Goal: Task Accomplishment & Management: Use online tool/utility

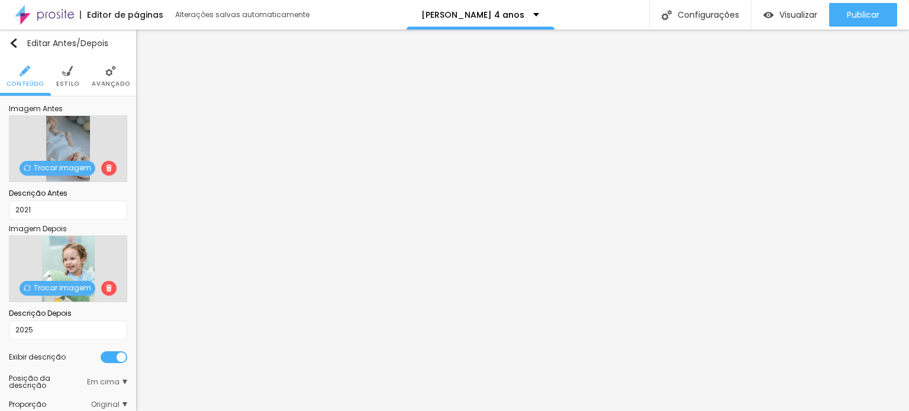
click at [73, 76] on ul "Conteúdo Estilo Avançado" at bounding box center [68, 77] width 136 height 40
click at [66, 75] on img at bounding box center [67, 71] width 11 height 11
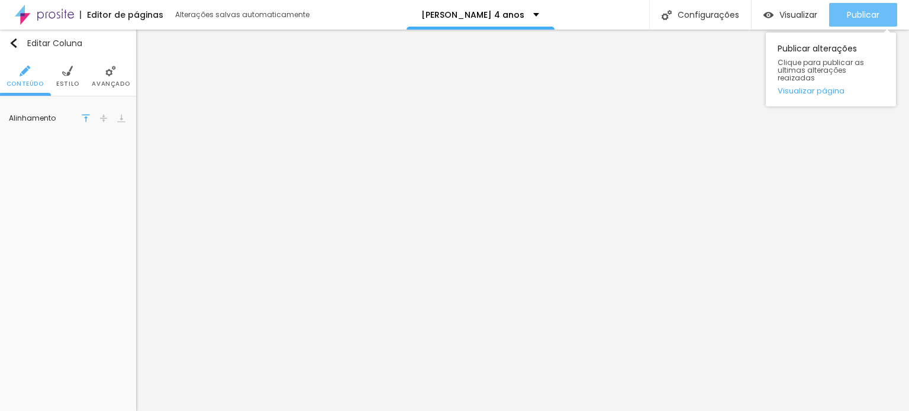
click at [839, 17] on button "Publicar" at bounding box center [863, 15] width 68 height 24
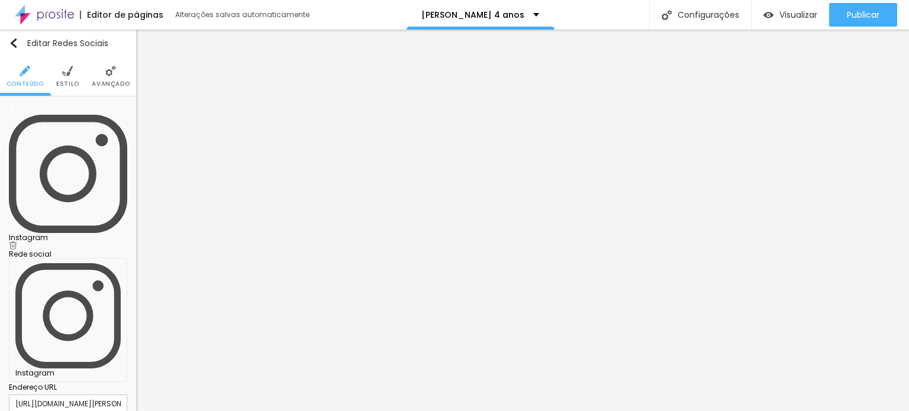
type input "https://wa.me/5551991416264?text=Conheci%20voc%C3%AA%20pela%20festa%20da%20Rena…"
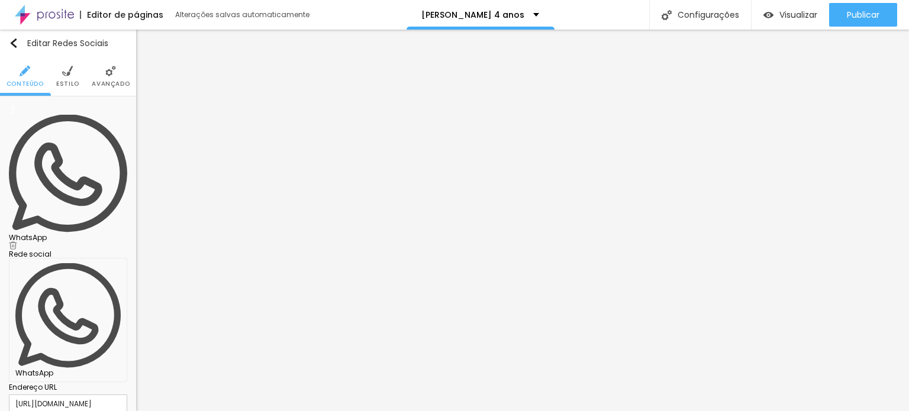
click at [62, 234] on div "WhatsApp" at bounding box center [68, 237] width 118 height 7
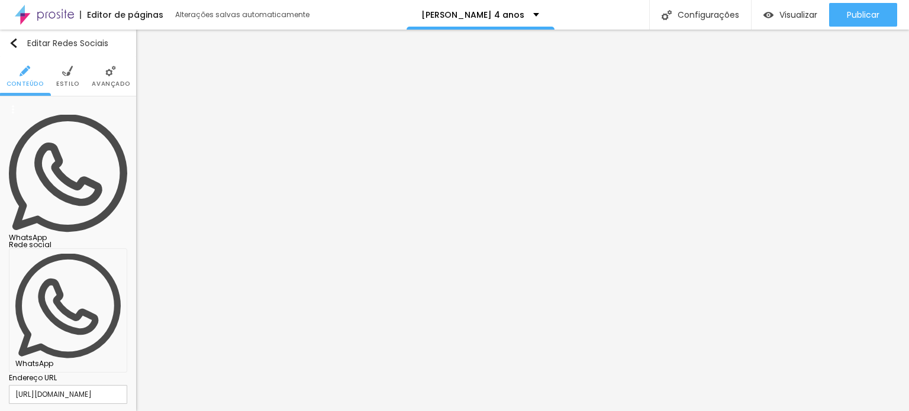
click at [90, 385] on input "https://wa.me/5551991416264?text=Conheci%20voc%C3%AA%20pela%20festa%20da%20Isab…" at bounding box center [68, 394] width 118 height 19
paste input "Renata 4 anos..."
click at [63, 385] on input "https://wa.me/5551991416264?text=Conheci%20voc%C3%AA%20pela%20festa%20da%20Rena…" at bounding box center [68, 394] width 118 height 19
paste input "%20"
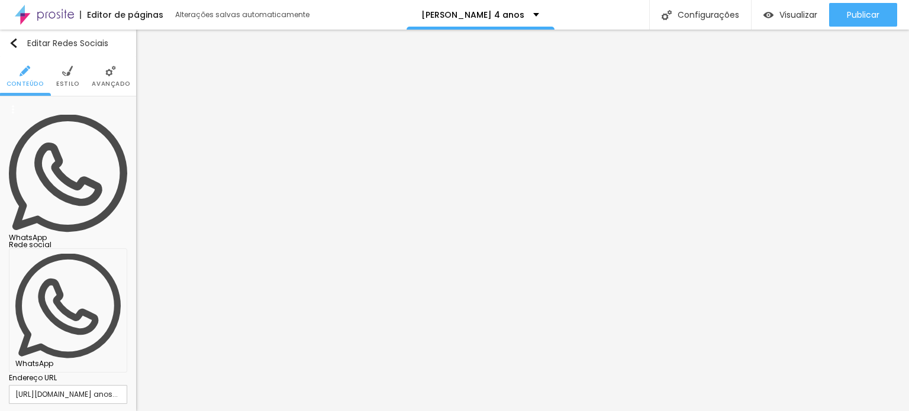
paste input "%20"
type input "https://wa.me/5551991416264?text=Conheci%20voc%C3%AA%20pela%20festa%20da%20Rena…"
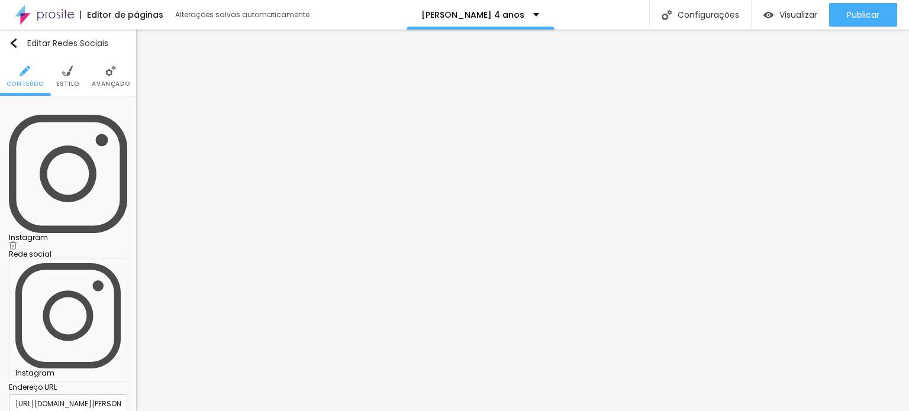
paste input "%204%20"
type input "https://wa.me/5551991416264?text=Conheci%20voc%C3%AA%20pela%20festa%20da%20Rena…"
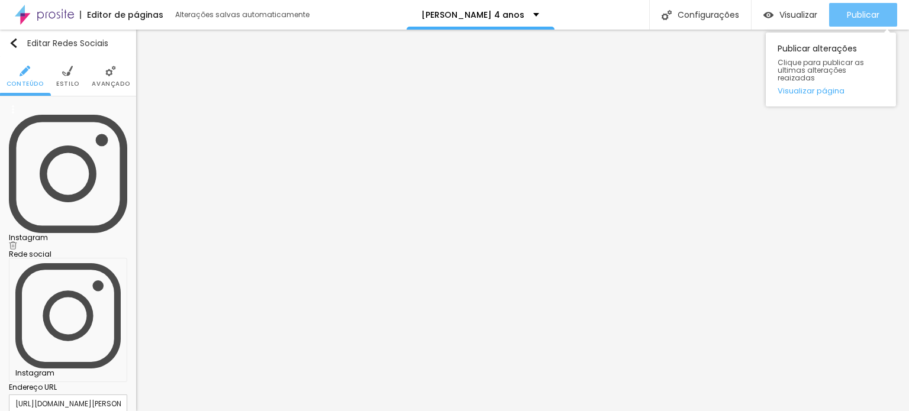
scroll to position [0, 0]
click at [849, 15] on span "Publicar" at bounding box center [862, 14] width 33 height 9
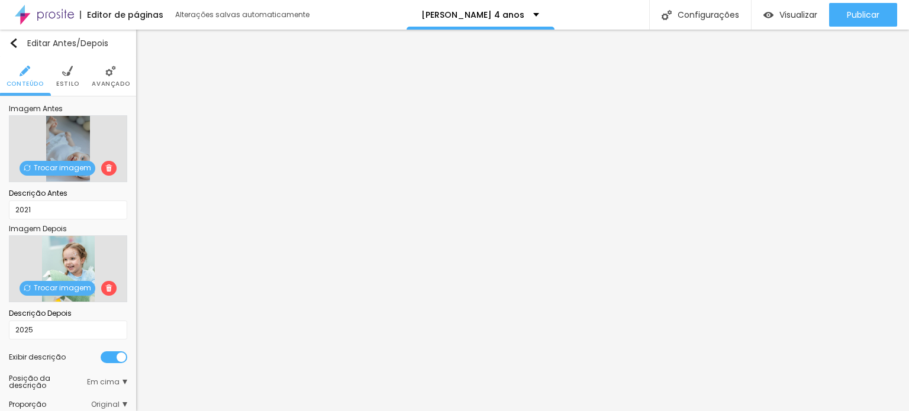
click at [105, 165] on img at bounding box center [108, 167] width 7 height 7
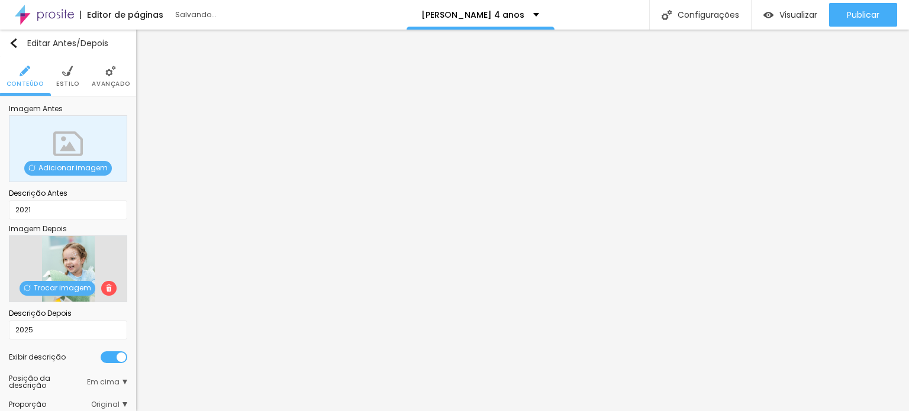
click at [80, 169] on span "Adicionar imagem" at bounding box center [68, 168] width 88 height 15
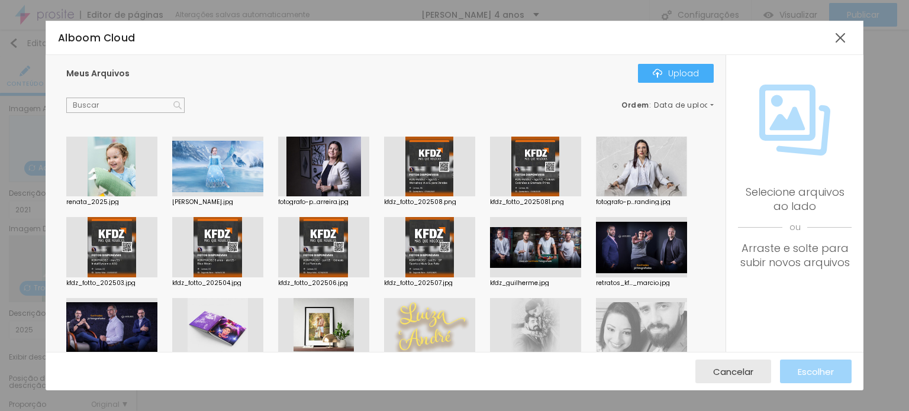
click at [142, 106] on input "text" at bounding box center [125, 105] width 118 height 15
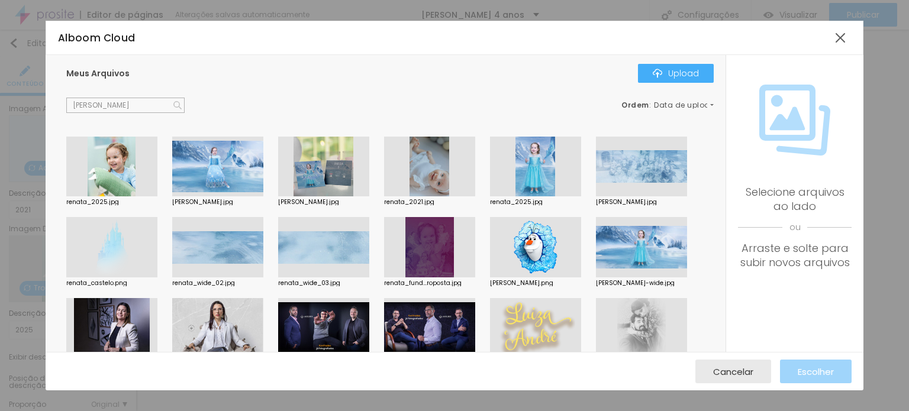
click at [449, 182] on div at bounding box center [429, 167] width 91 height 60
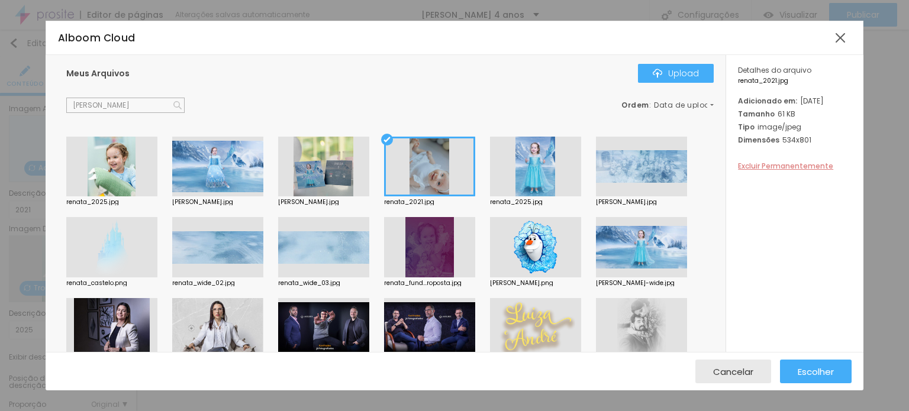
click at [756, 171] on span "Excluir Permanentemente" at bounding box center [785, 166] width 95 height 10
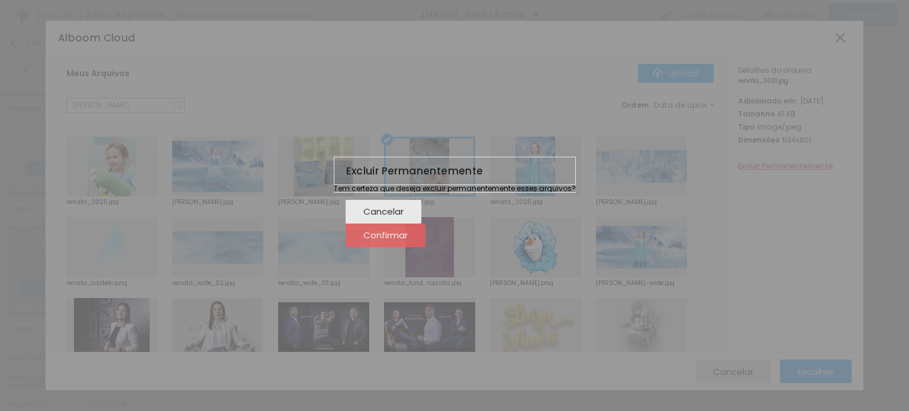
click at [408, 240] on span "Confirmar" at bounding box center [385, 235] width 44 height 10
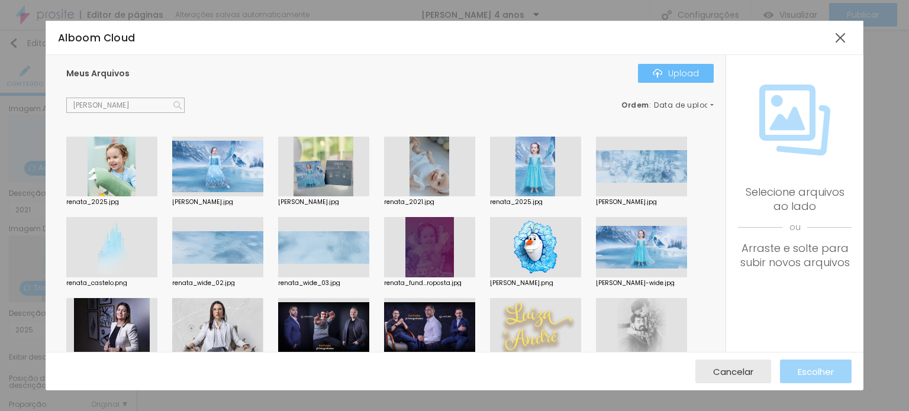
click at [648, 76] on button "Upload" at bounding box center [676, 73] width 76 height 19
click at [440, 257] on div at bounding box center [429, 247] width 91 height 60
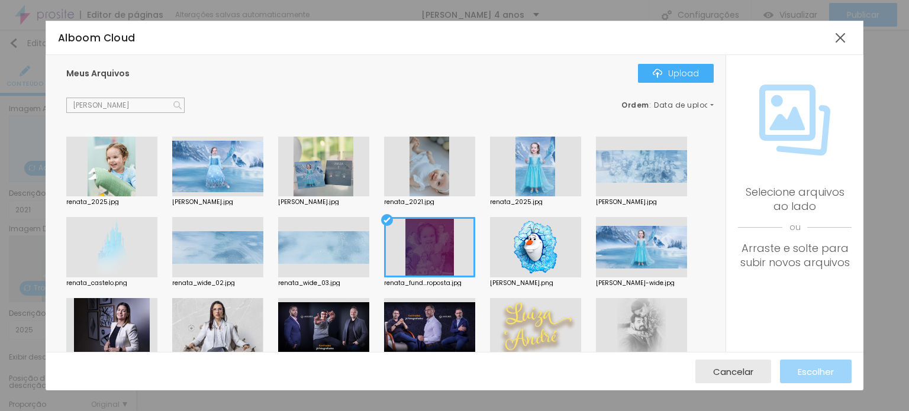
click at [440, 185] on div at bounding box center [429, 167] width 91 height 60
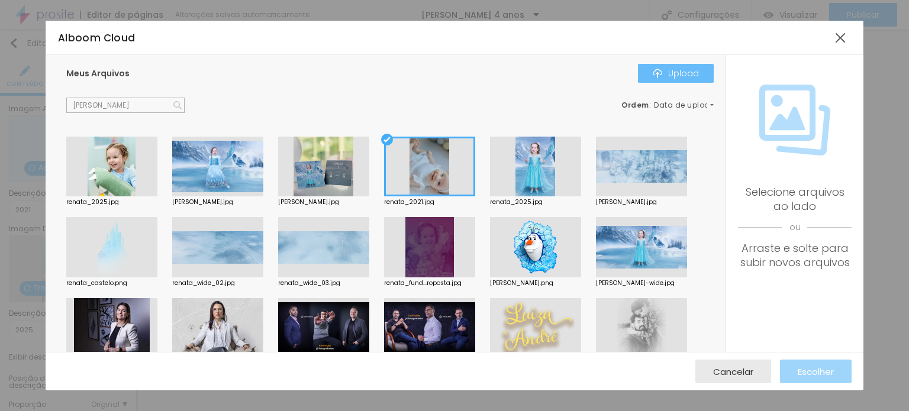
click at [687, 69] on div "Upload" at bounding box center [675, 73] width 46 height 9
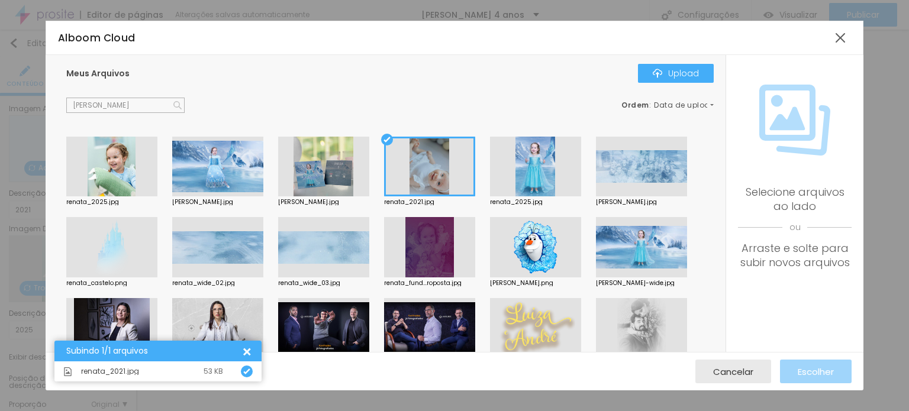
click at [137, 106] on input "renata" at bounding box center [125, 105] width 118 height 15
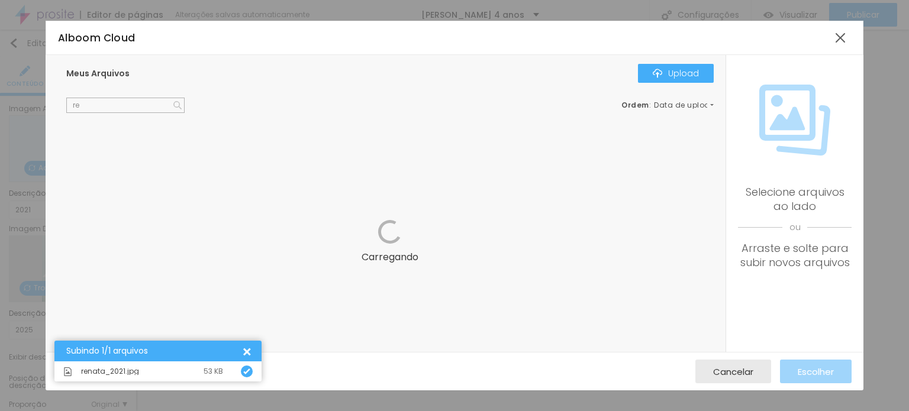
type input "r"
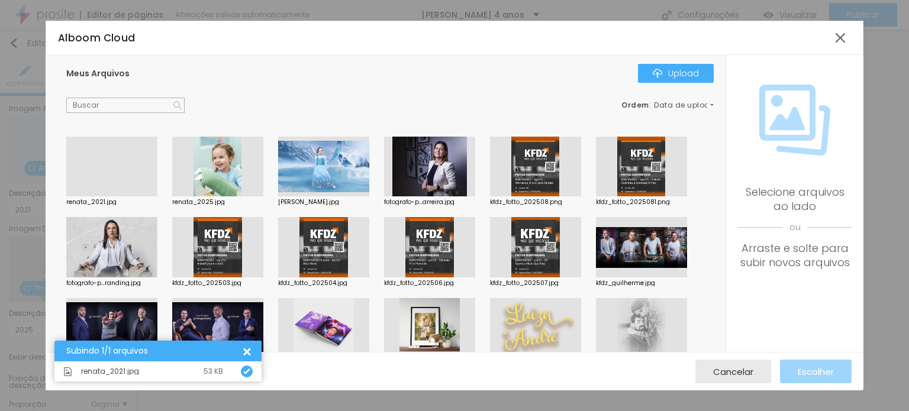
click at [114, 196] on div at bounding box center [111, 196] width 91 height 0
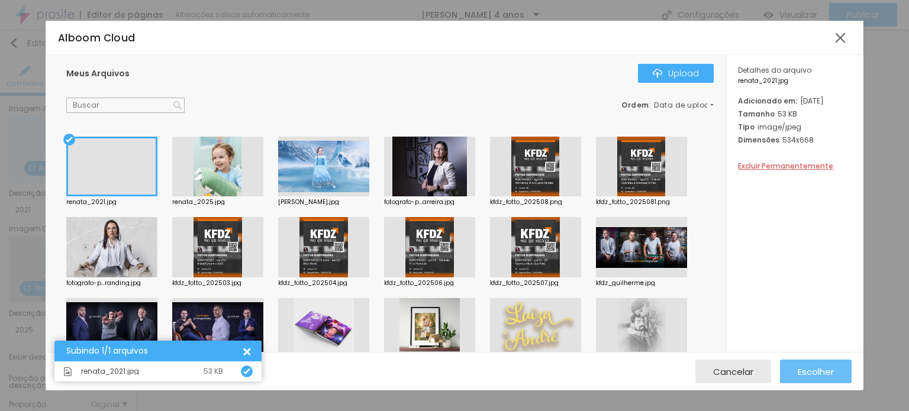
click at [802, 374] on span "Escolher" at bounding box center [815, 372] width 36 height 10
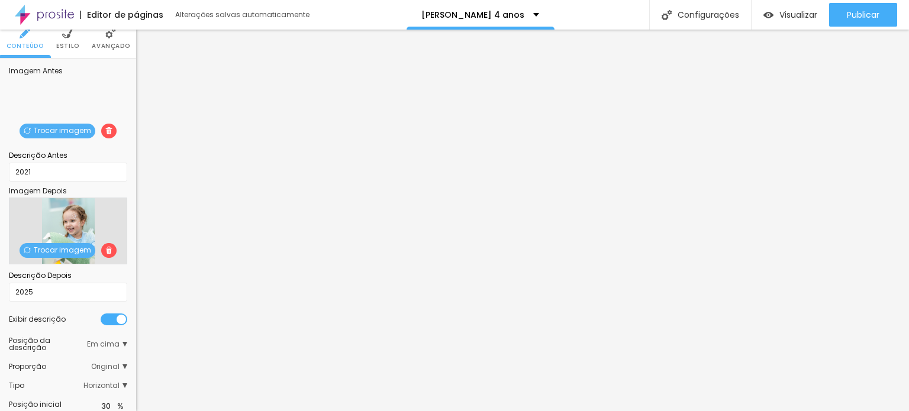
scroll to position [63, 0]
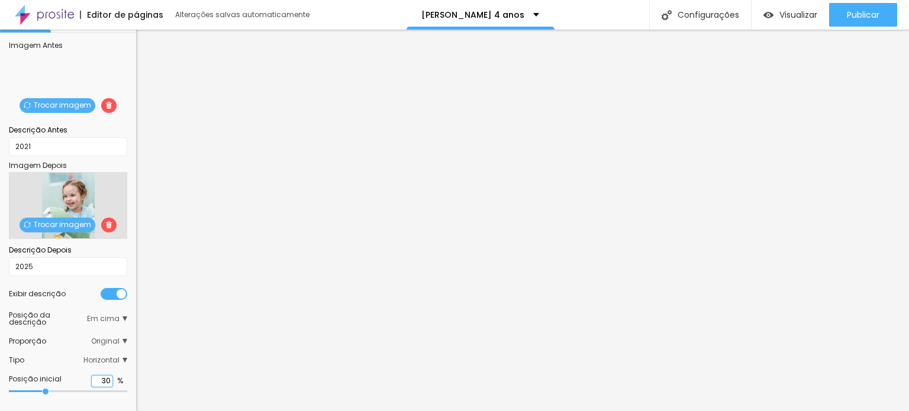
click at [94, 383] on input "30" at bounding box center [102, 381] width 21 height 11
type input "3"
type input "35"
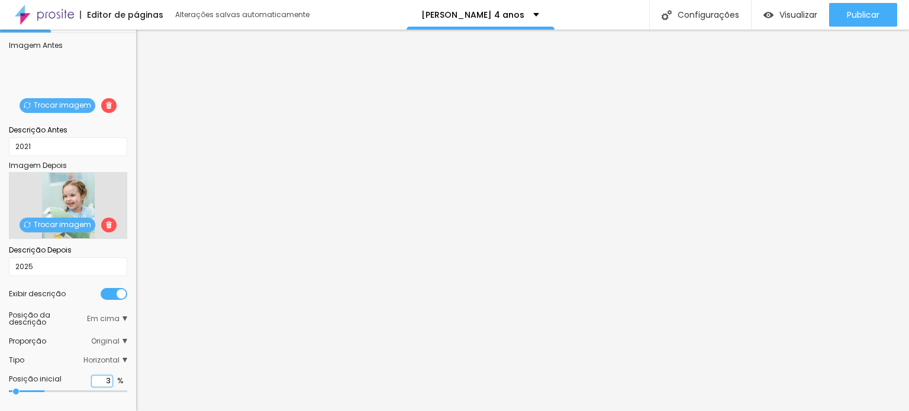
type input "35"
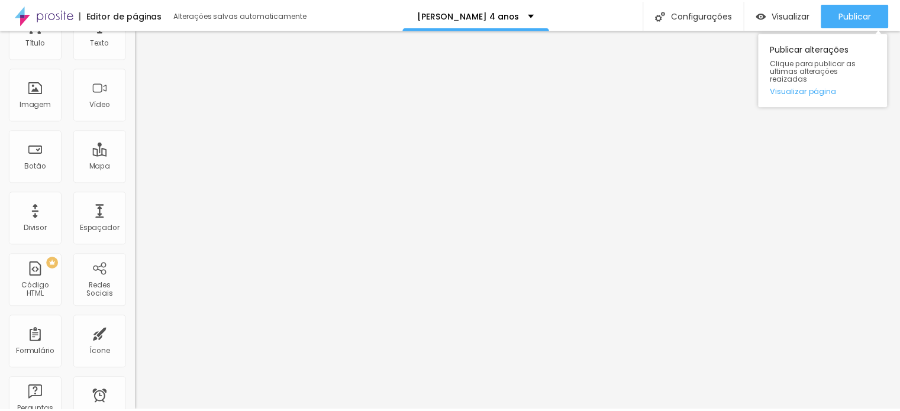
scroll to position [0, 0]
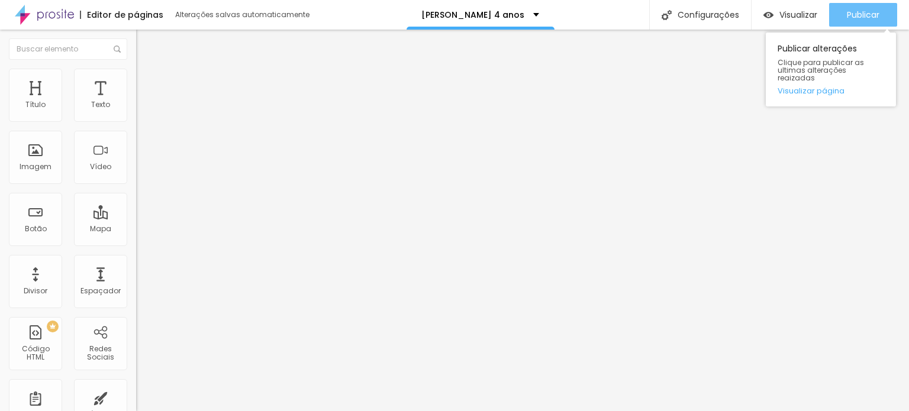
click at [862, 20] on span "Publicar" at bounding box center [862, 14] width 33 height 9
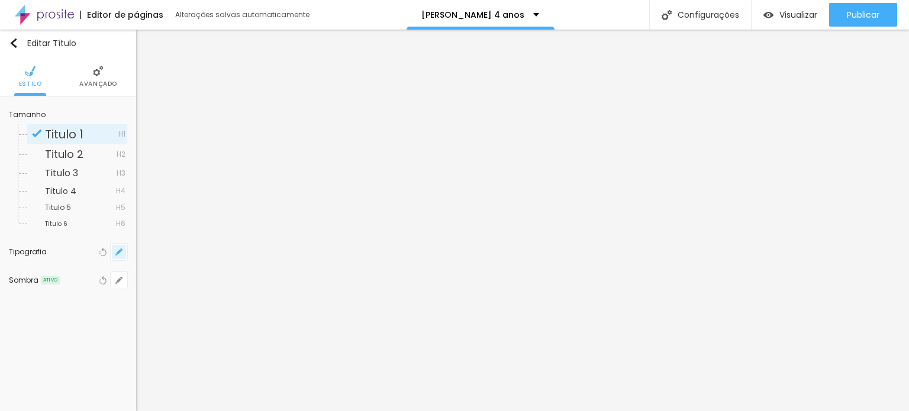
click at [121, 257] on button "button" at bounding box center [119, 252] width 17 height 17
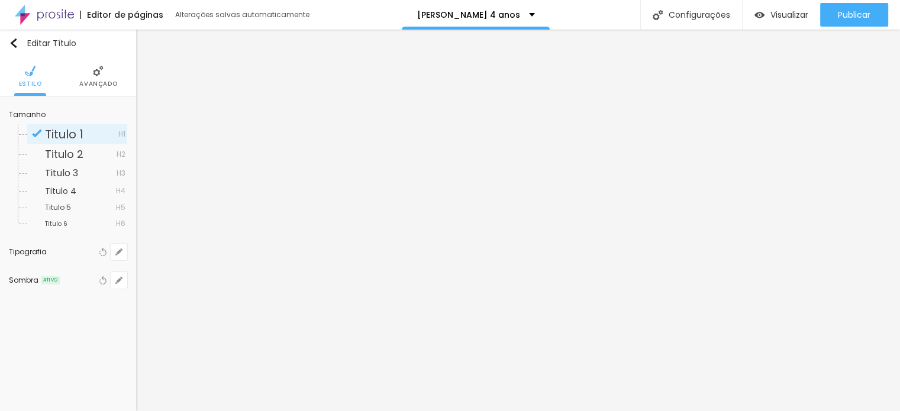
type input "1"
type input "8"
type input "3"
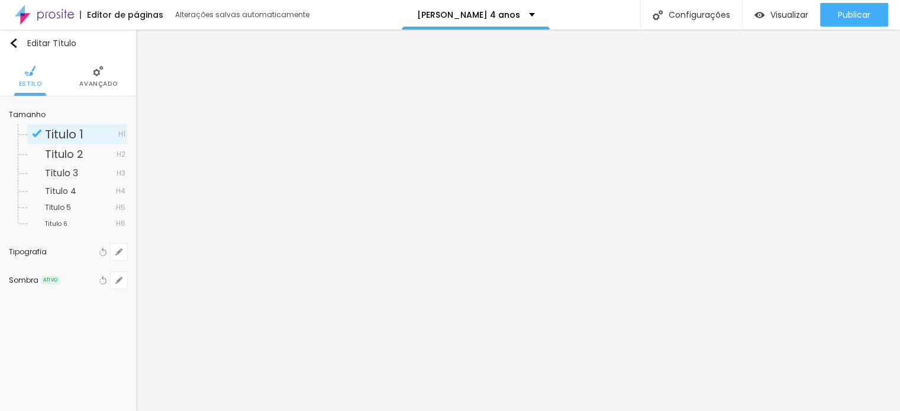
type input "1"
type input "30"
type input "1"
type input "30"
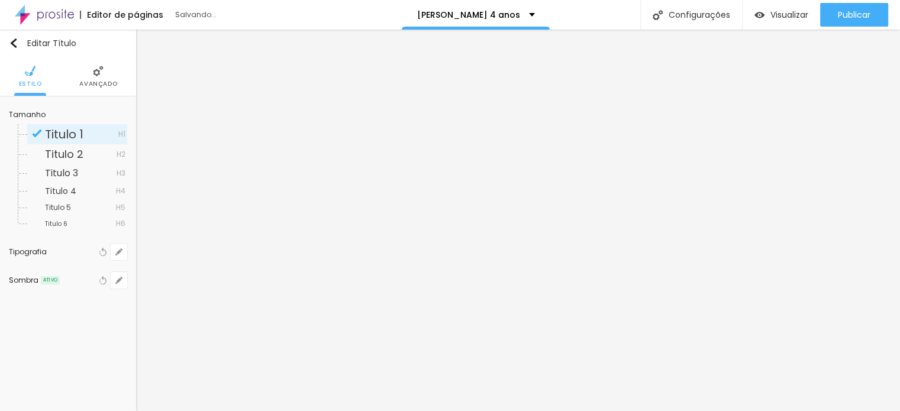
type input "1"
click at [508, 410] on div at bounding box center [450, 411] width 900 height 0
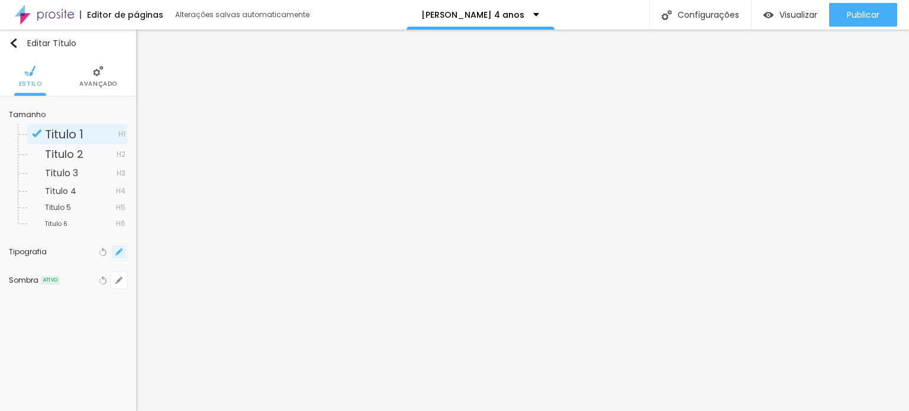
click at [120, 253] on icon "button" at bounding box center [118, 251] width 7 height 7
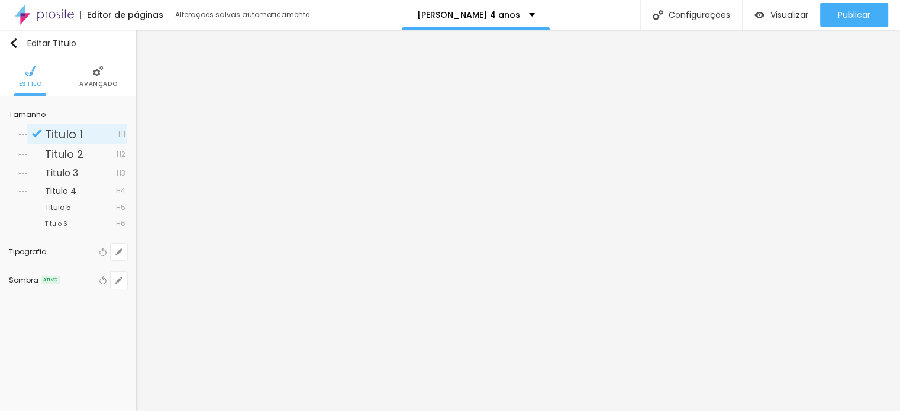
type input "1"
type input "51"
type input "1"
type input "65"
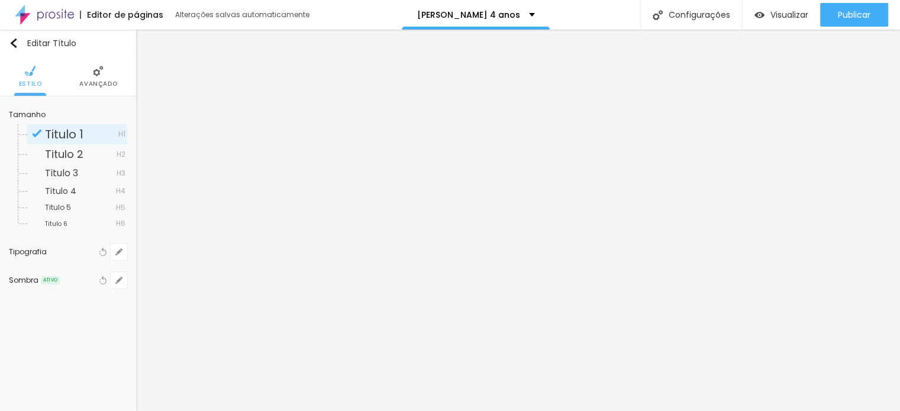
type input "65"
type input "1"
type input "72"
type input "1"
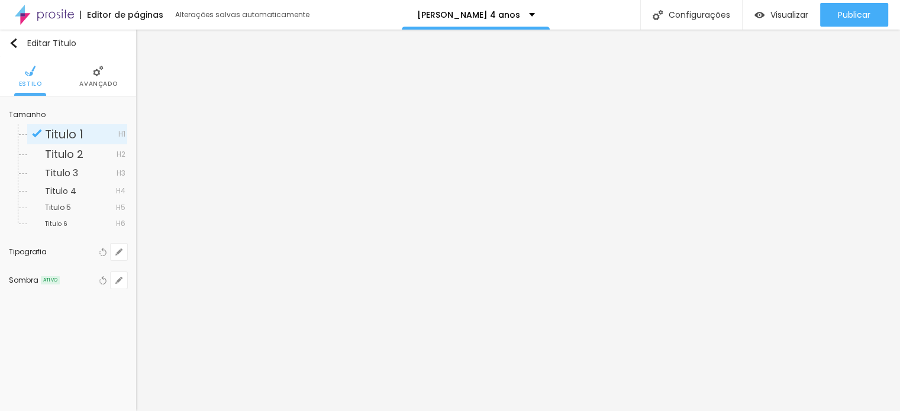
type input "66"
type input "1"
type input "52"
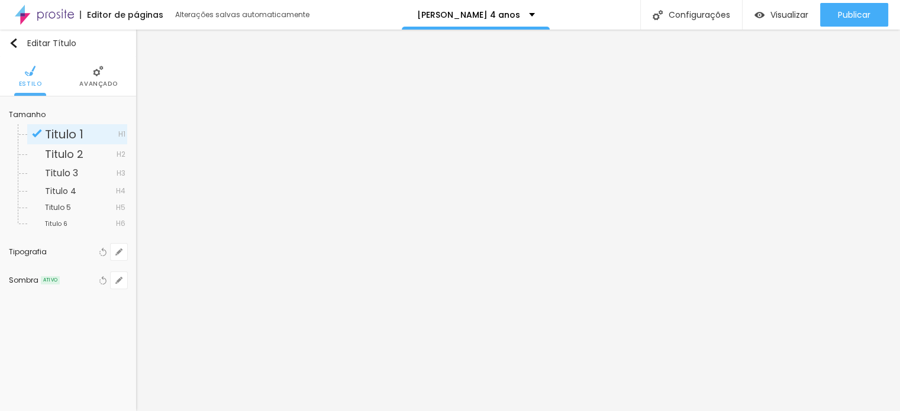
type input "1"
type input "45"
type input "1"
type input "40"
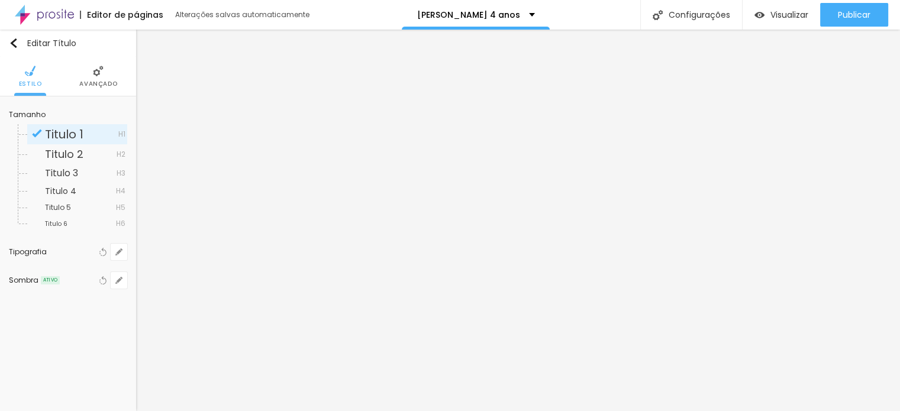
type input "40"
type input "1"
type input "37"
type input "1"
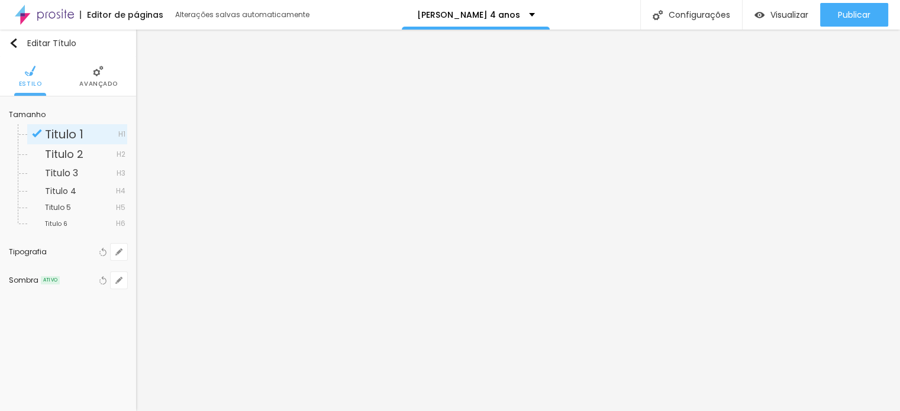
type input "33"
type input "1"
type input "27"
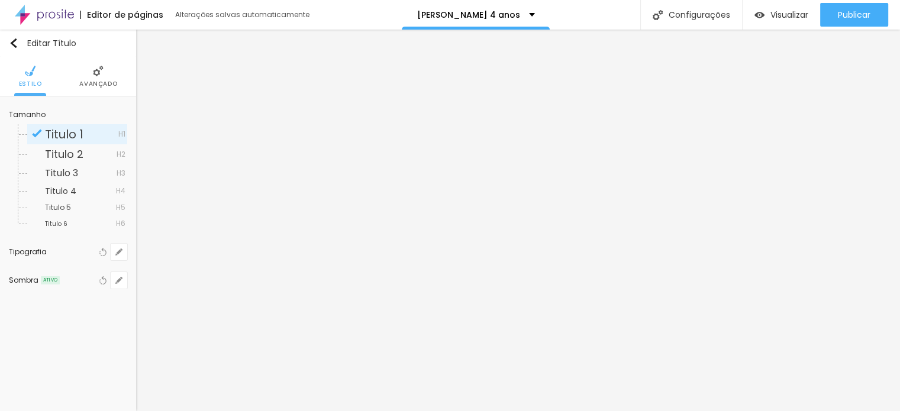
type input "1"
type input "23"
type input "1"
type input "18"
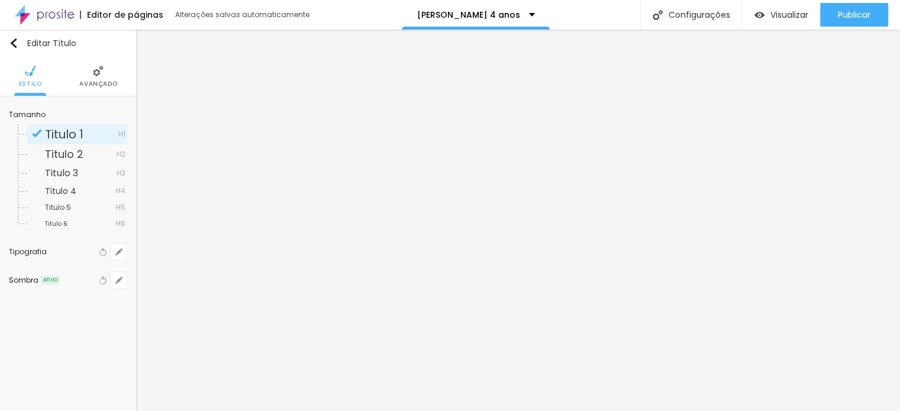
type input "18"
type input "1"
type input "13"
type input "1"
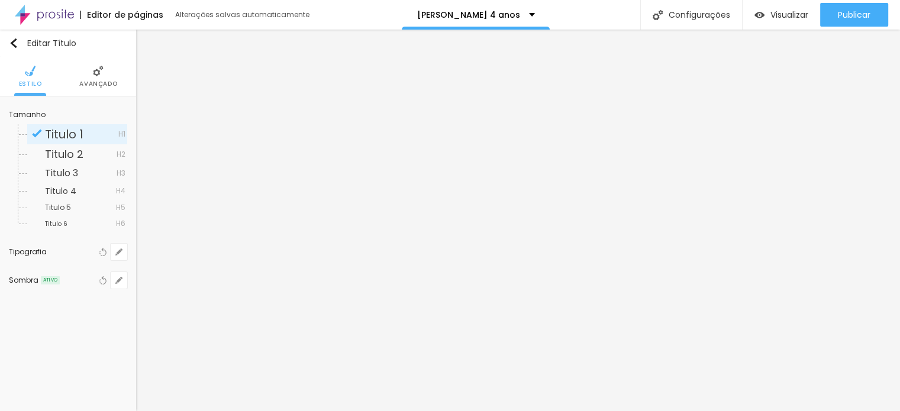
type input "10"
type input "1"
type input "8"
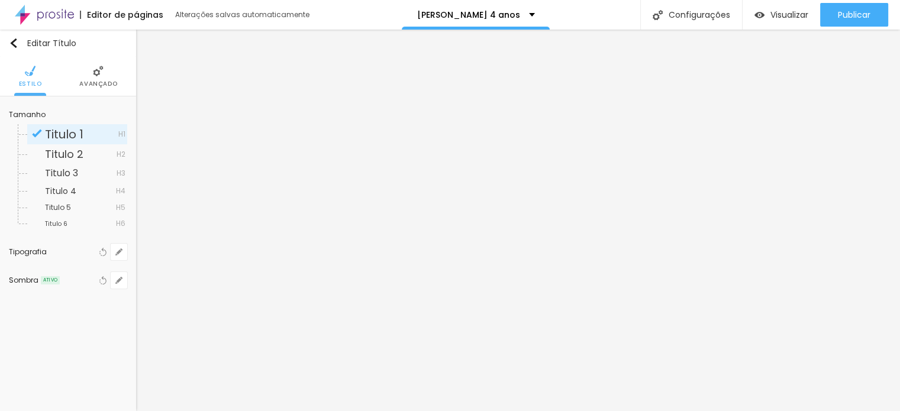
type input "1"
type input "9"
type input "1"
drag, startPoint x: 176, startPoint y: 332, endPoint x: 154, endPoint y: 336, distance: 22.3
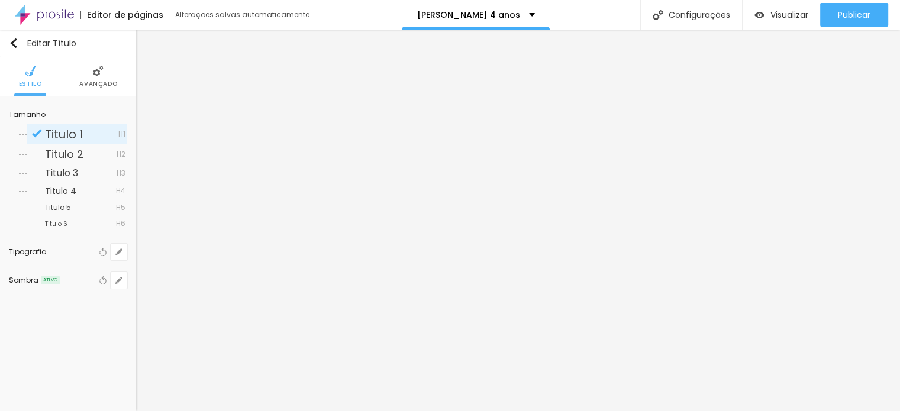
type input "9"
type input "1"
type input "8"
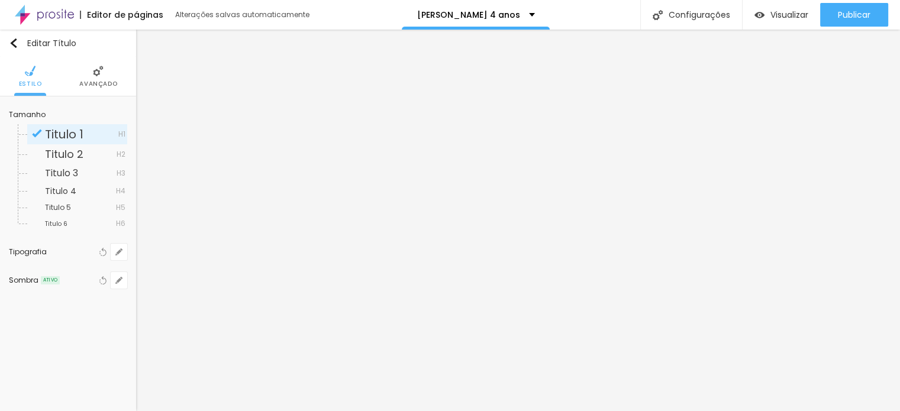
type input "3"
type input "1"
type input "30"
type input "1"
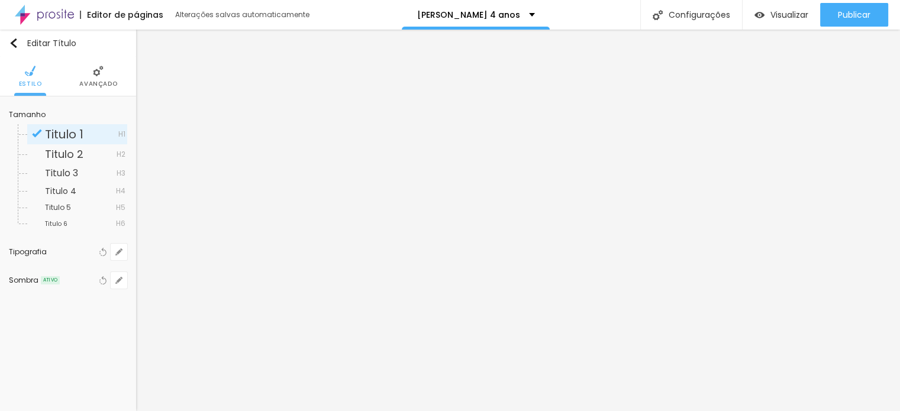
type input "30"
type input "1"
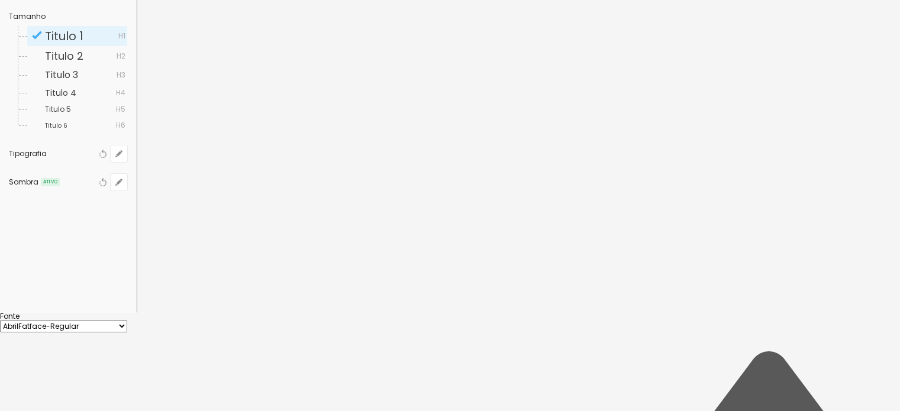
scroll to position [118, 0]
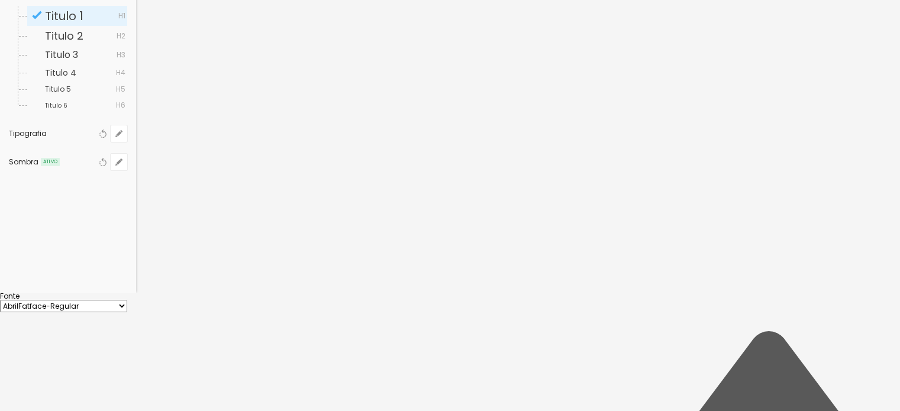
type input "53"
type input "1"
type input "100"
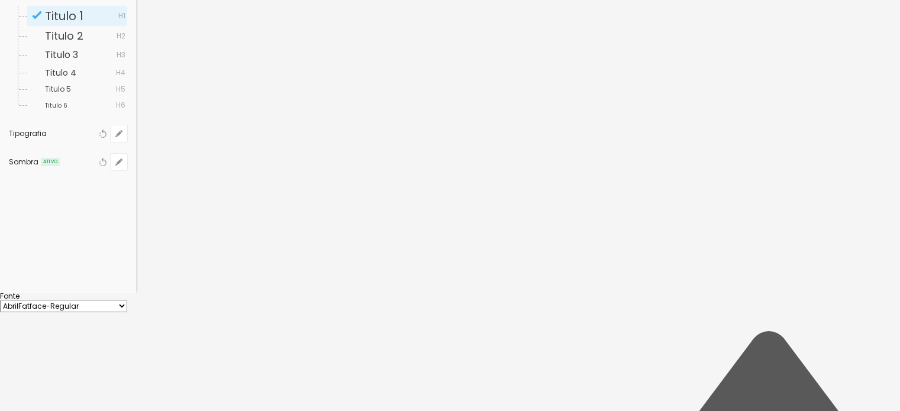
type input "1"
type input "99"
type input "1"
type input "48"
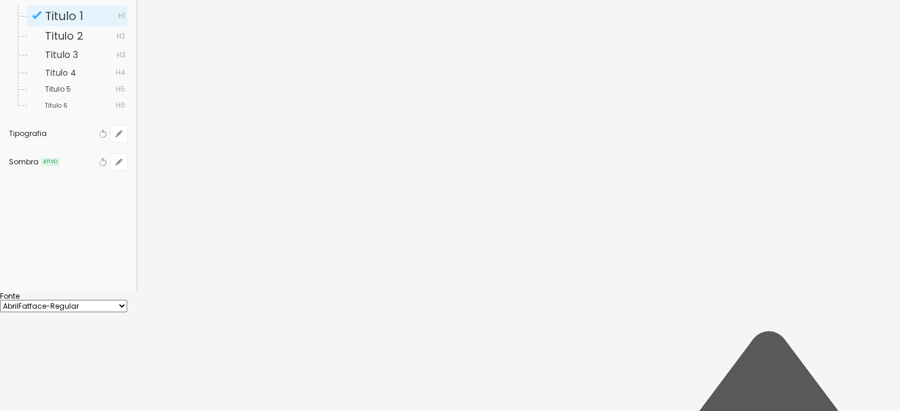
type input "48"
type input "1"
type input "28"
type input "1"
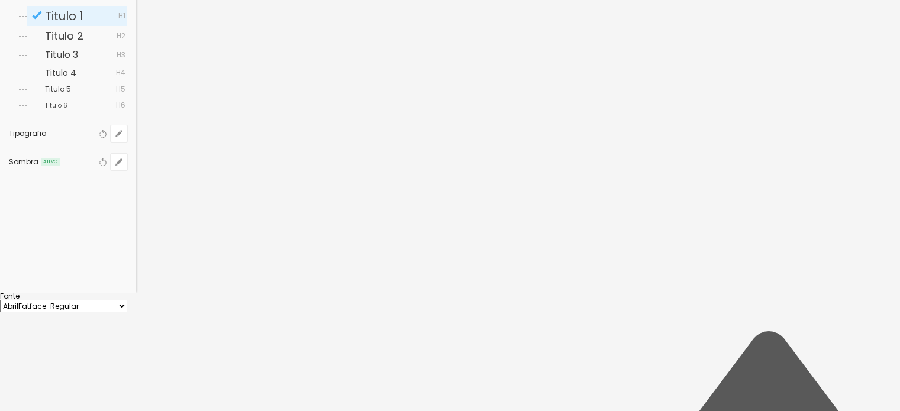
type input "18"
type input "1"
type input "8"
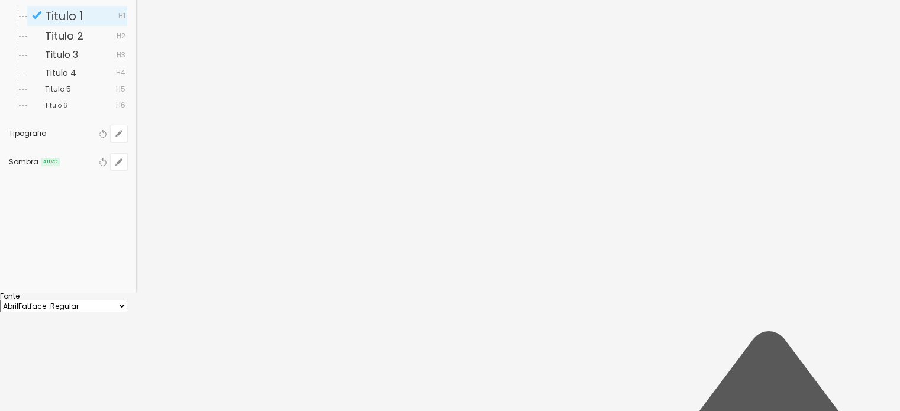
type input "1"
drag, startPoint x: 174, startPoint y: 214, endPoint x: 96, endPoint y: 230, distance: 79.1
type input "8"
type input "1"
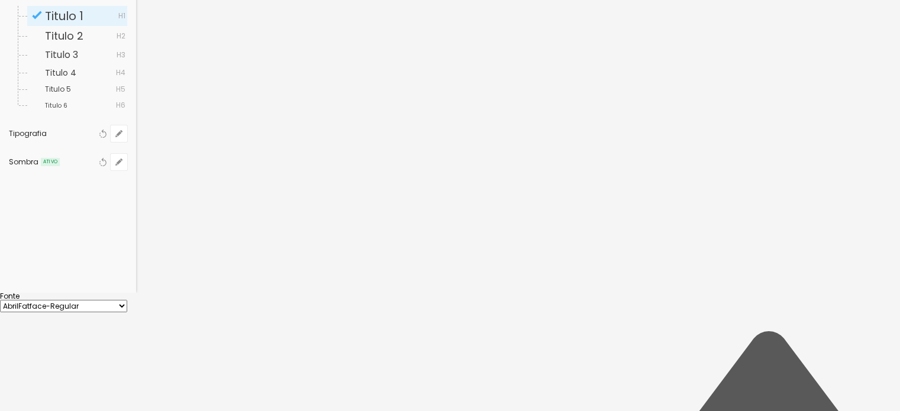
type input "0.2"
type input "1"
type input "2.2"
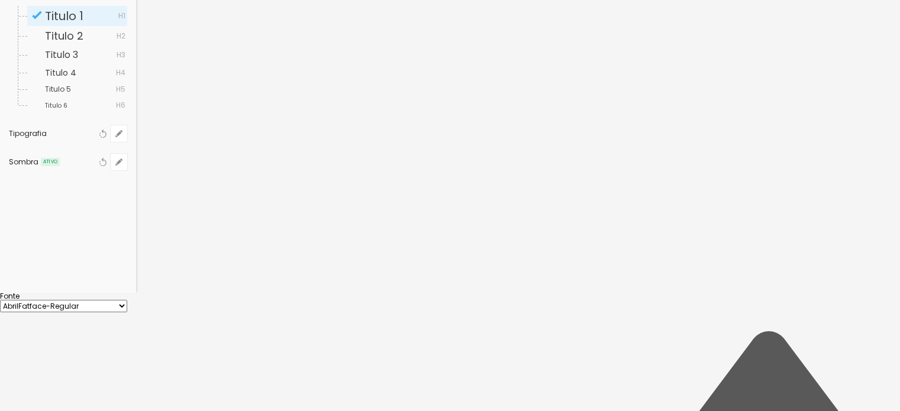
type input "1"
type input "3.3"
type input "1"
type input "3.4"
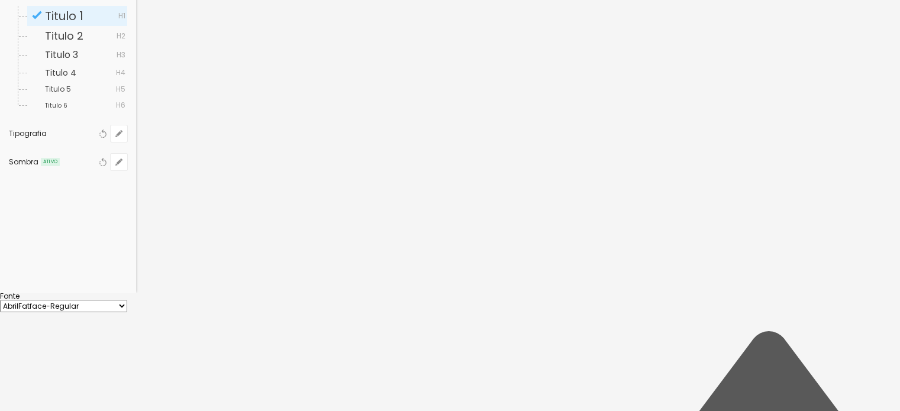
type input "3.4"
type input "1"
type input "3.5"
type input "1"
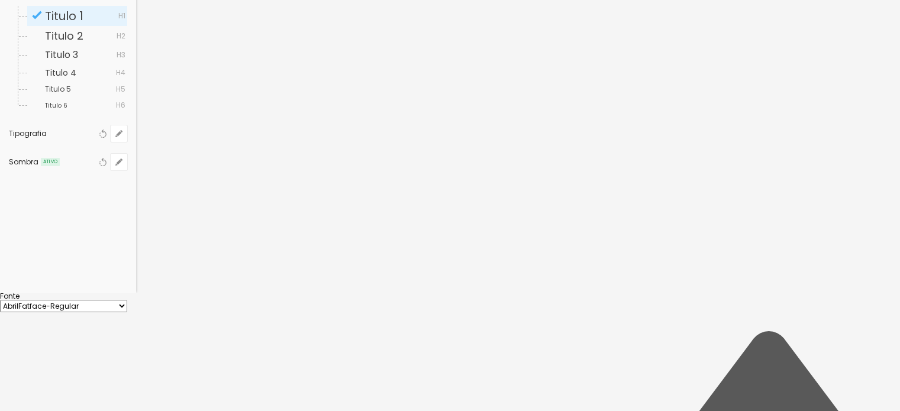
type input "1.6"
type input "1"
type input "0"
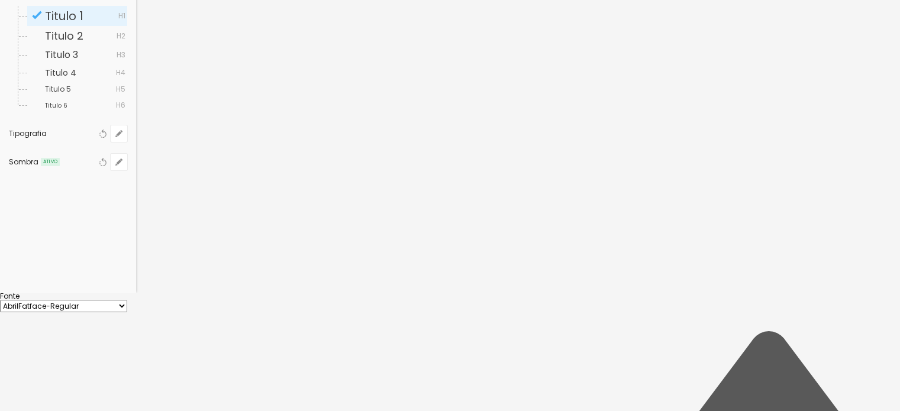
drag, startPoint x: 153, startPoint y: 242, endPoint x: 104, endPoint y: 243, distance: 48.5
type input "14"
type input "45"
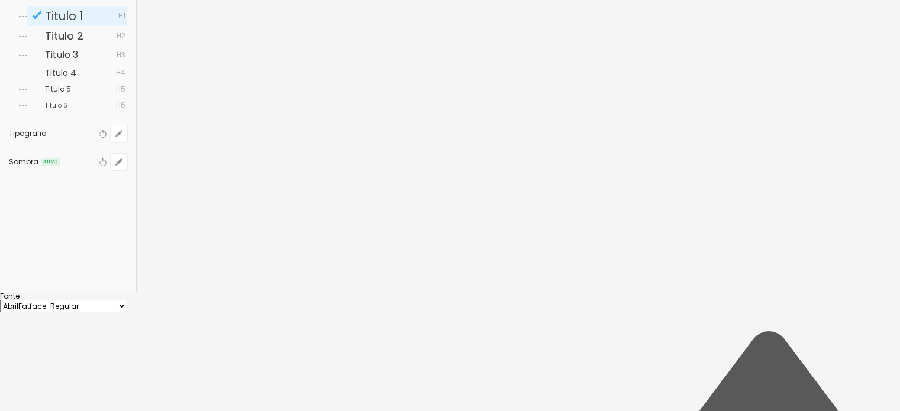
type input "45"
type input "52"
type input "51"
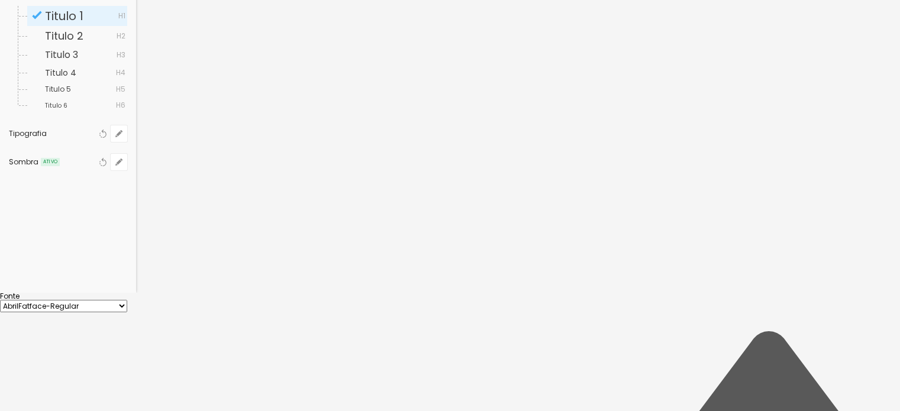
type input "44"
type input "40"
type input "29"
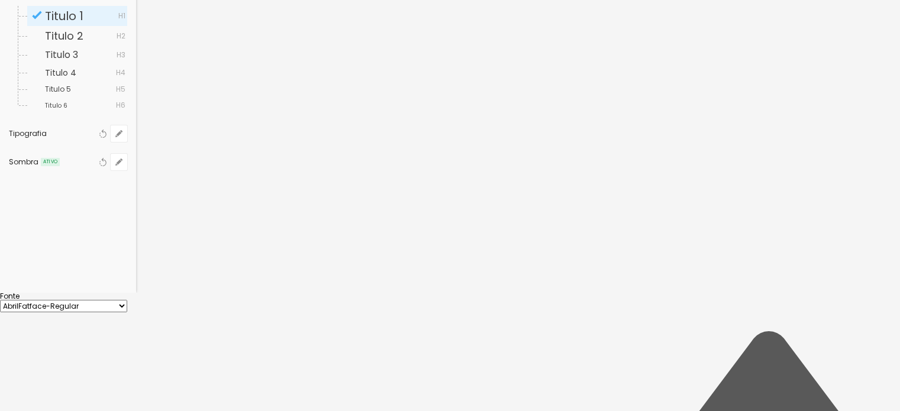
type input "29"
type input "6"
type input "0"
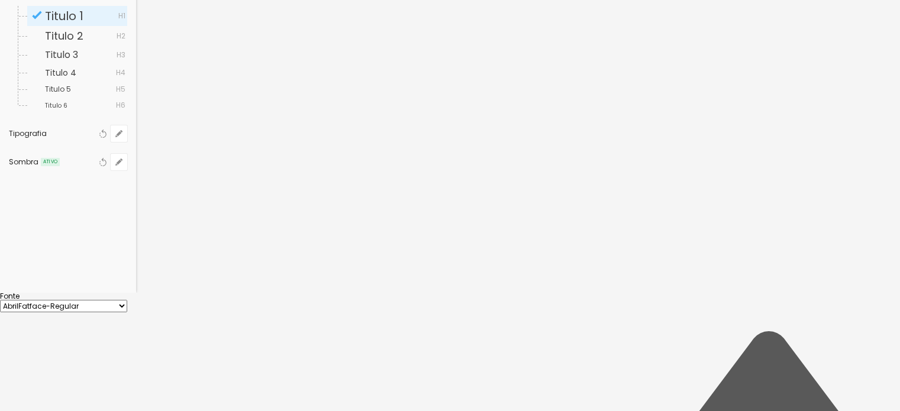
type input "1"
type input "2"
type input "3"
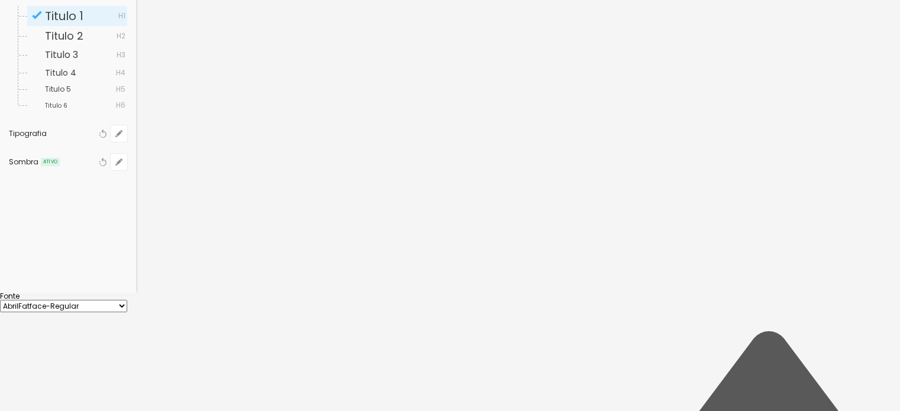
type input "3"
type input "4"
type input "5"
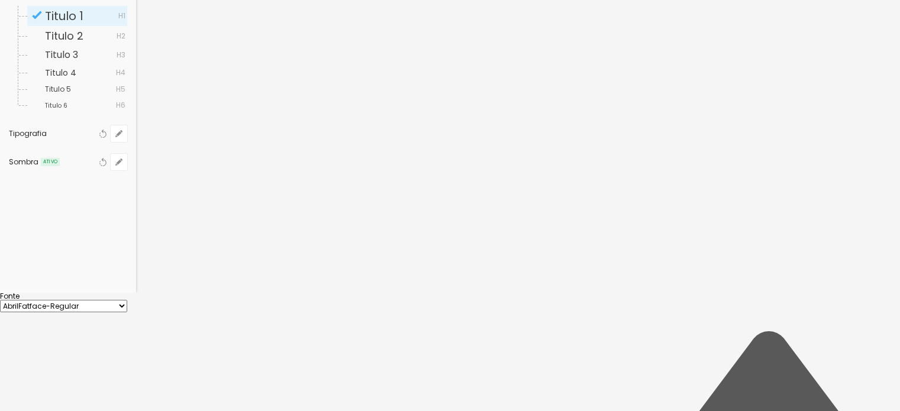
type input "6"
type input "8"
type input "7"
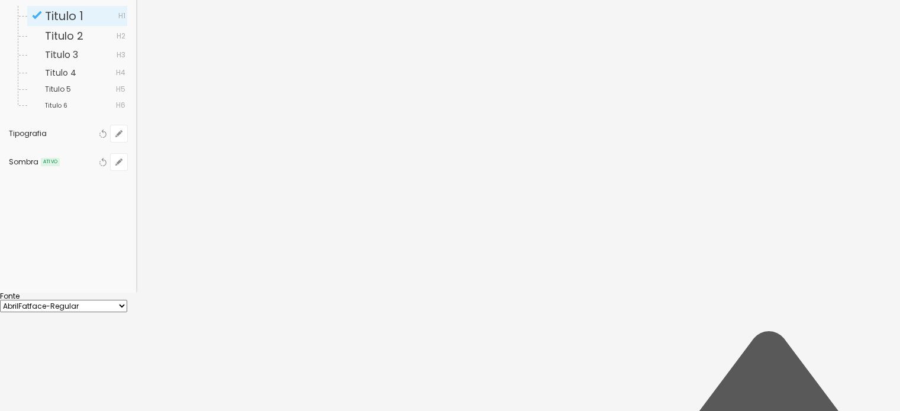
type input "7"
type input "1"
type input "0"
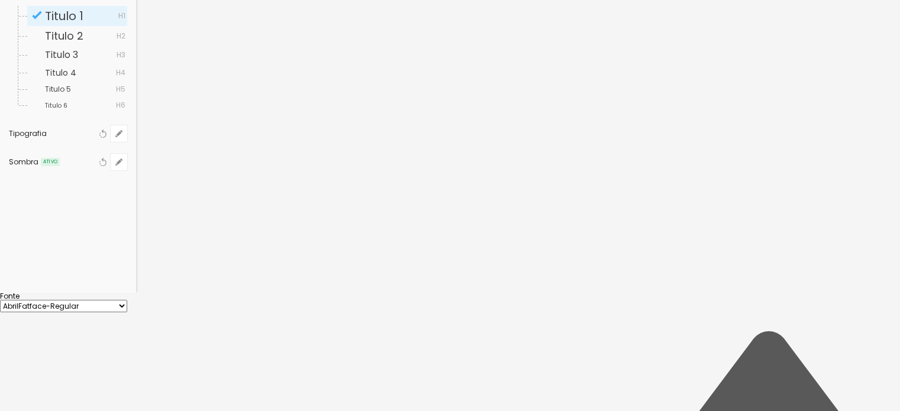
drag, startPoint x: 153, startPoint y: 270, endPoint x: 115, endPoint y: 280, distance: 39.7
type input "0"
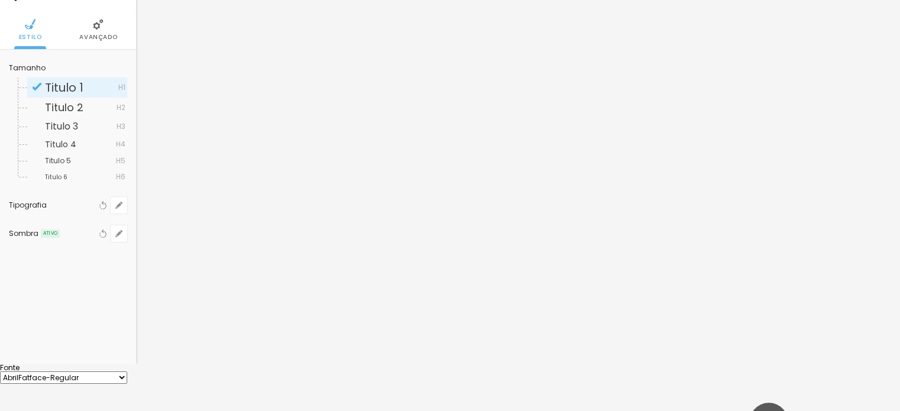
scroll to position [0, 0]
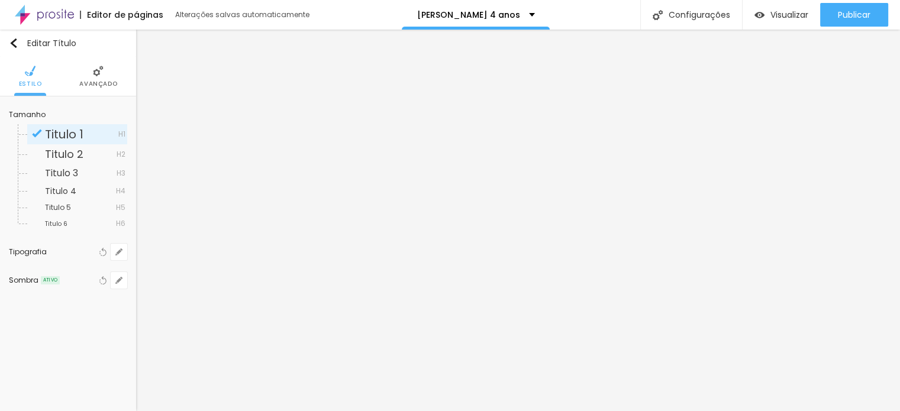
click at [163, 410] on div at bounding box center [450, 411] width 900 height 0
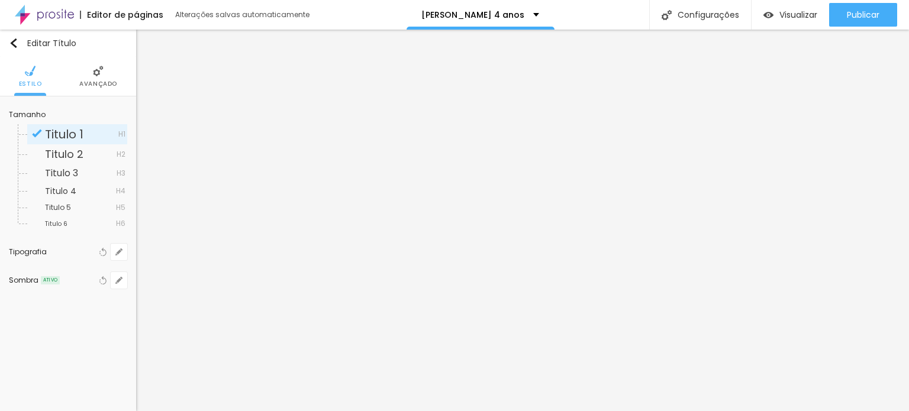
click at [101, 82] on span "Avançado" at bounding box center [98, 84] width 38 height 6
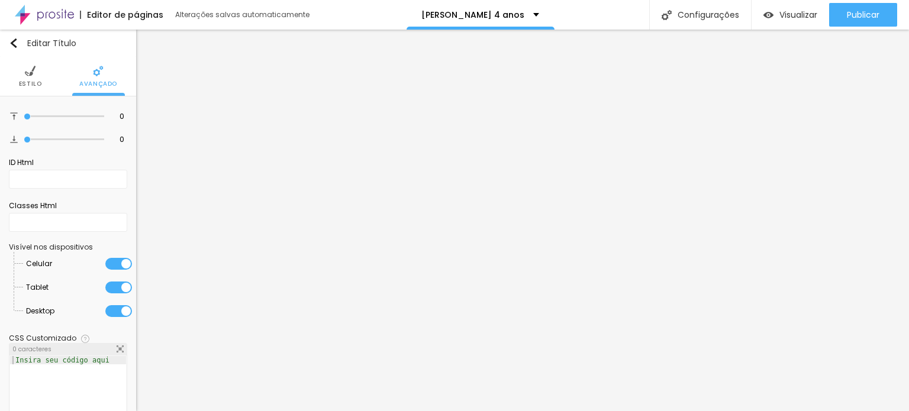
click at [24, 81] on span "Estilo" at bounding box center [30, 84] width 23 height 6
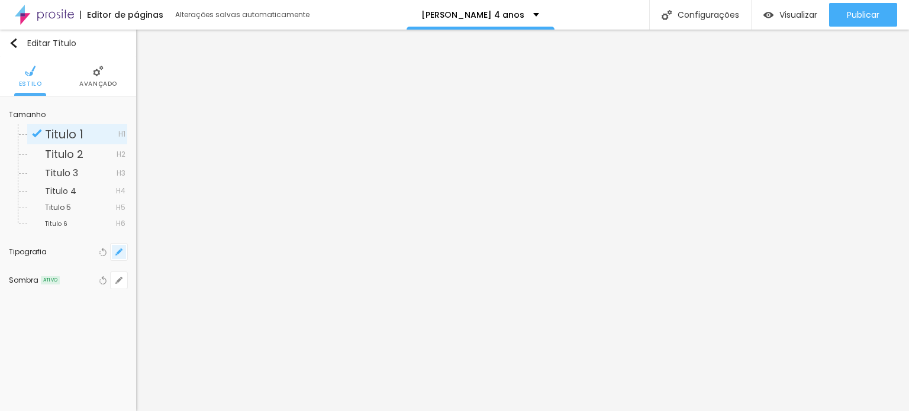
click at [119, 252] on icon "button" at bounding box center [119, 252] width 5 height 5
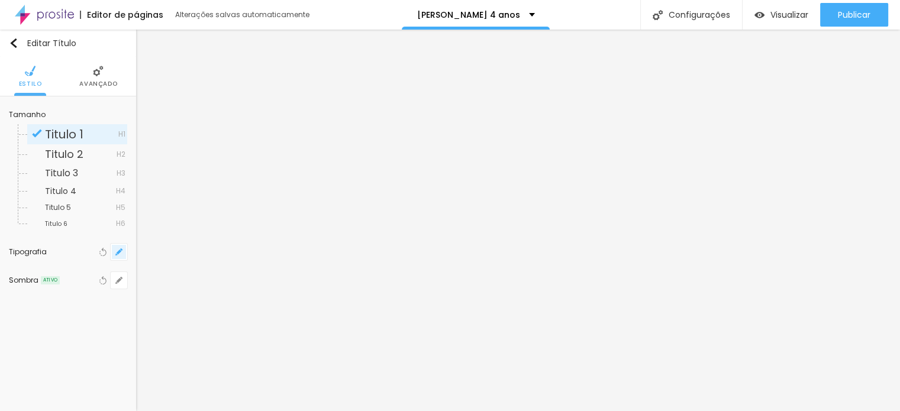
type input "1"
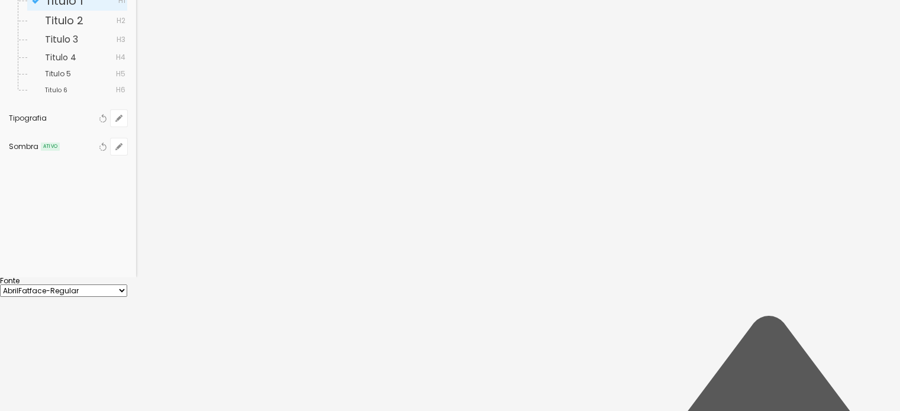
scroll to position [135, 0]
type input "31"
type input "1"
type input "51"
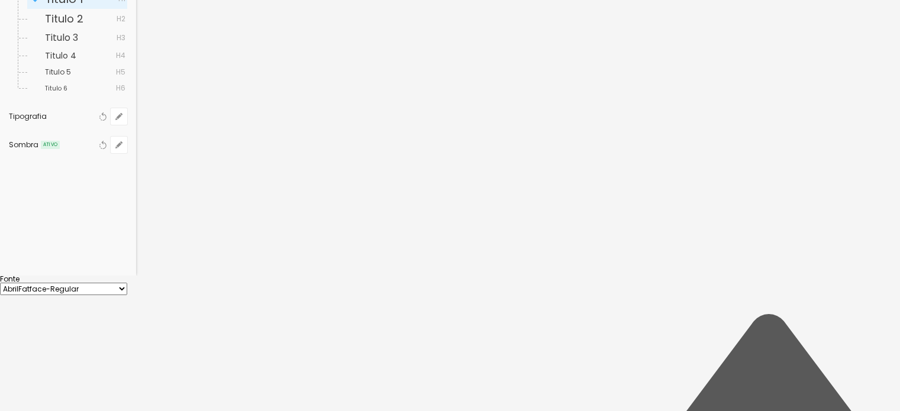
type input "51"
type input "1"
type input "50"
type input "1"
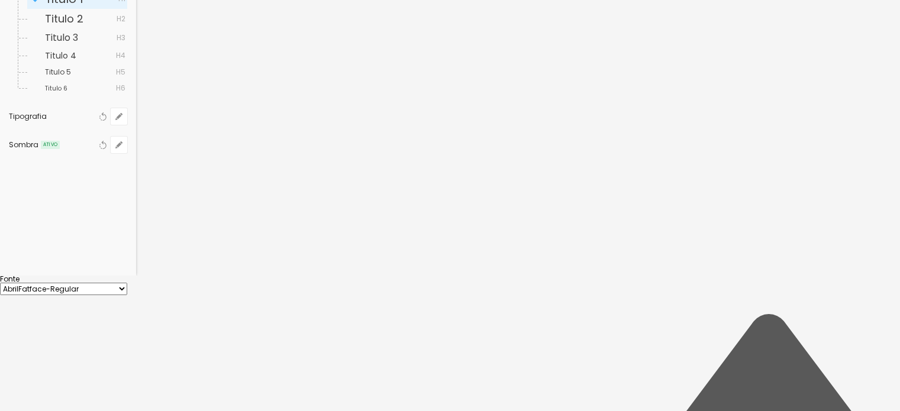
type input "46"
type input "1"
type input "38"
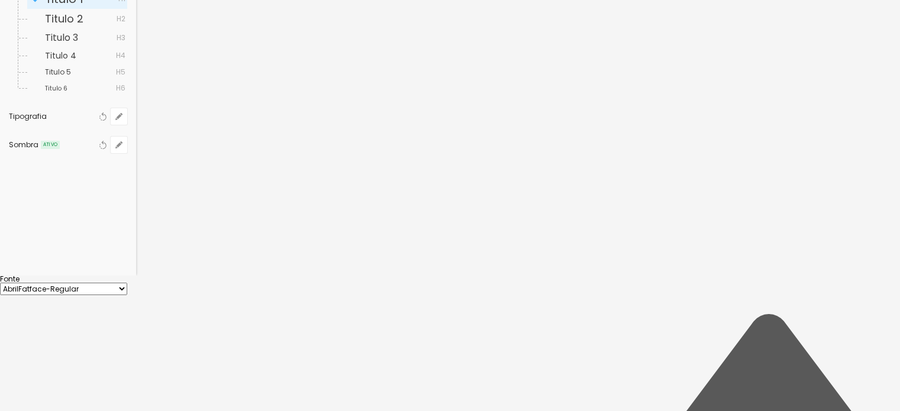
type input "1"
type input "37"
type input "1"
type input "36"
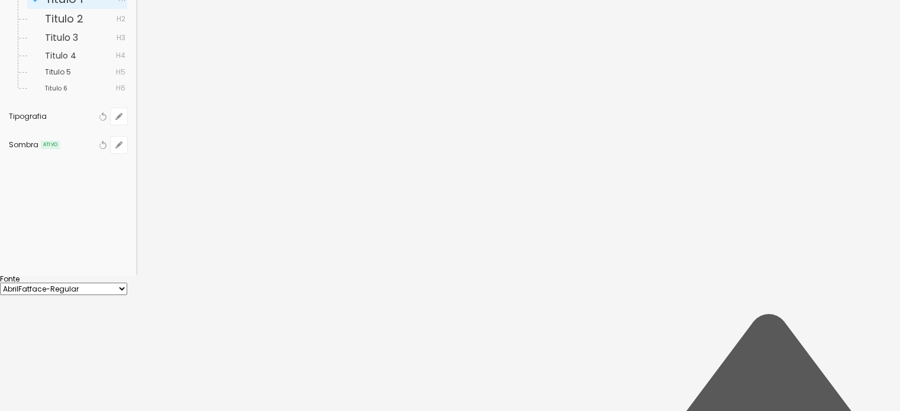
type input "36"
type input "1"
type input "35"
type input "1"
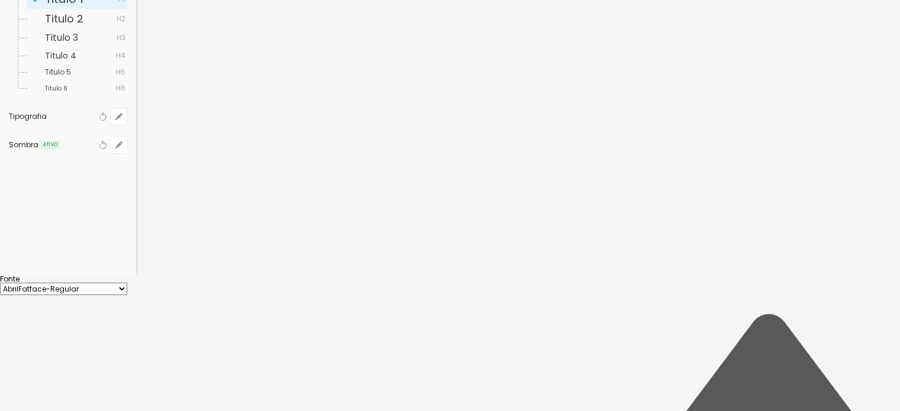
type input "34"
type input "1"
type input "31"
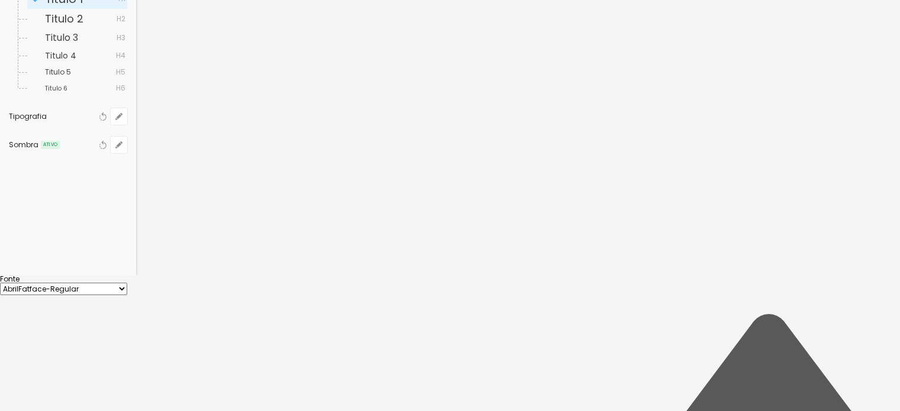
type input "1"
type input "30"
type input "1"
type input "28"
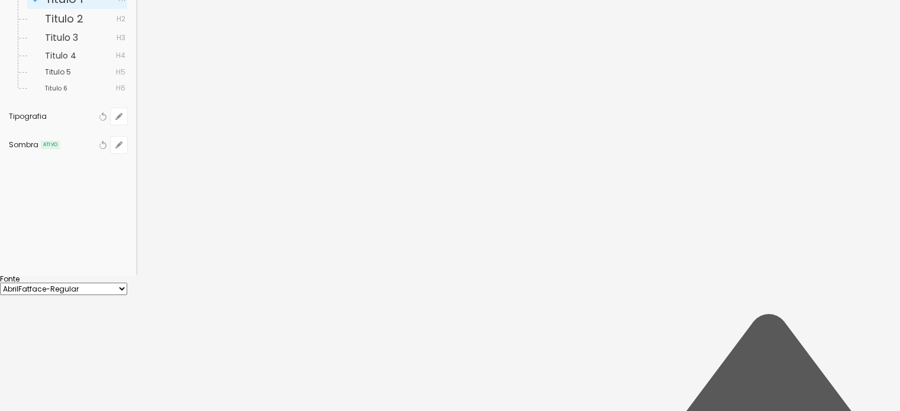
type input "28"
type input "1"
type input "26"
type input "1"
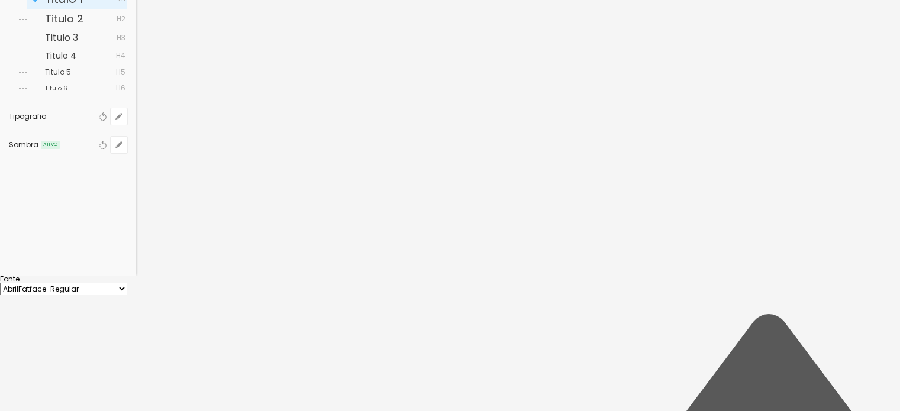
drag, startPoint x: 173, startPoint y: 201, endPoint x: 164, endPoint y: 222, distance: 23.3
click at [556, 276] on div at bounding box center [450, 276] width 900 height 0
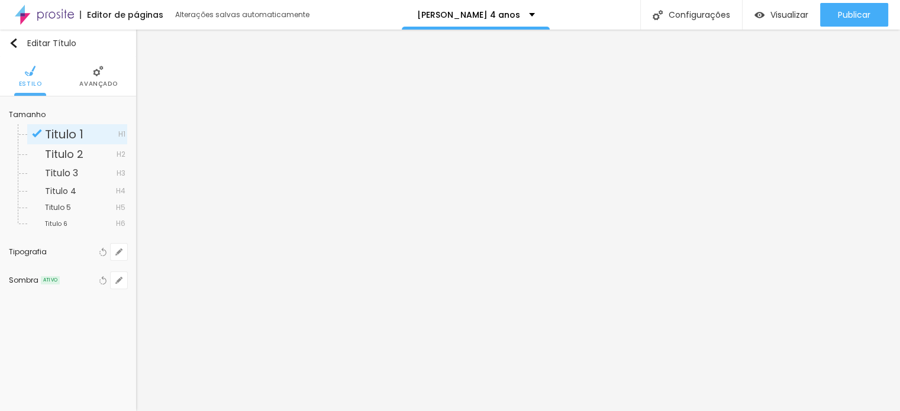
scroll to position [0, 0]
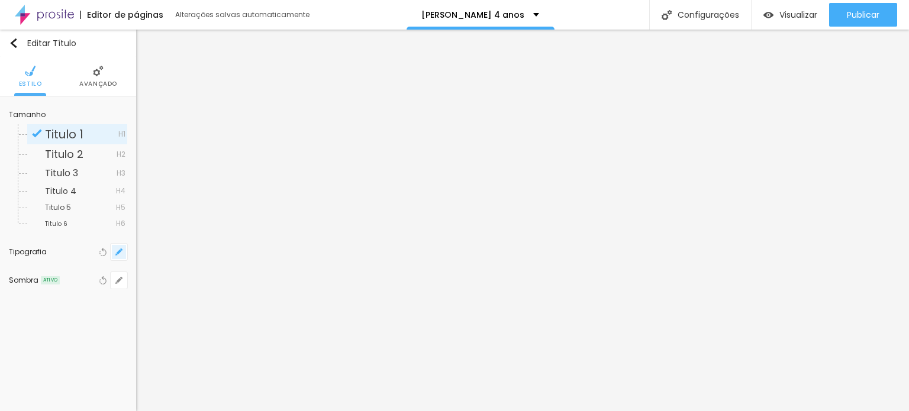
click at [117, 250] on icon "button" at bounding box center [118, 251] width 7 height 7
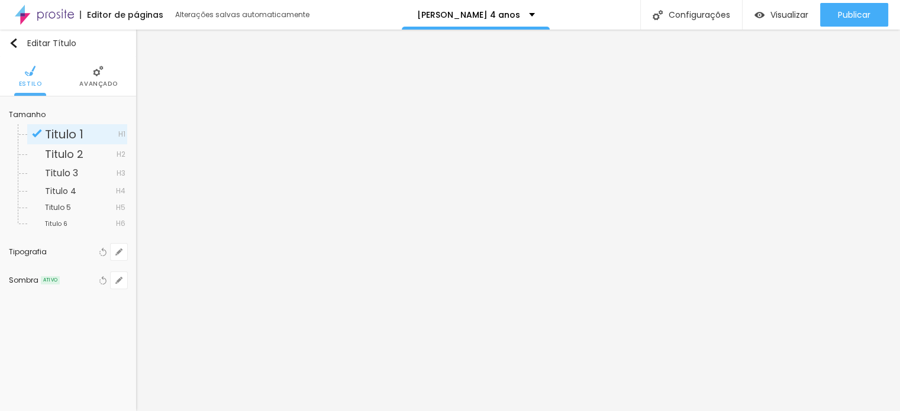
drag, startPoint x: 153, startPoint y: 334, endPoint x: 232, endPoint y: 324, distance: 79.2
click at [438, 410] on div at bounding box center [450, 411] width 900 height 0
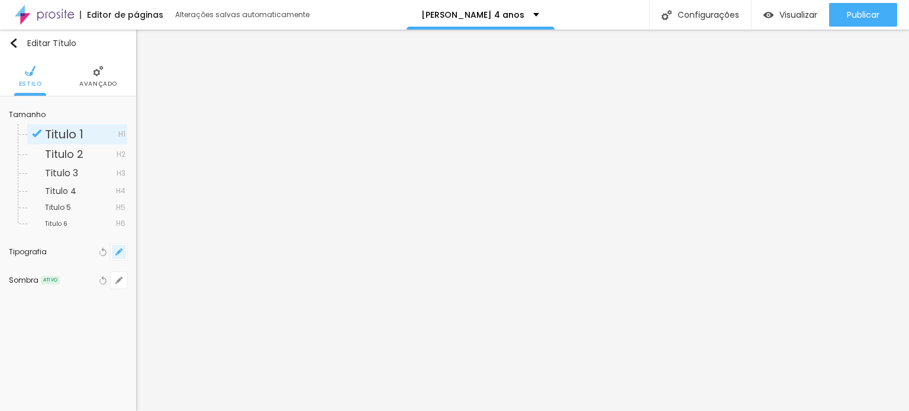
click at [115, 253] on icon "button" at bounding box center [118, 251] width 7 height 7
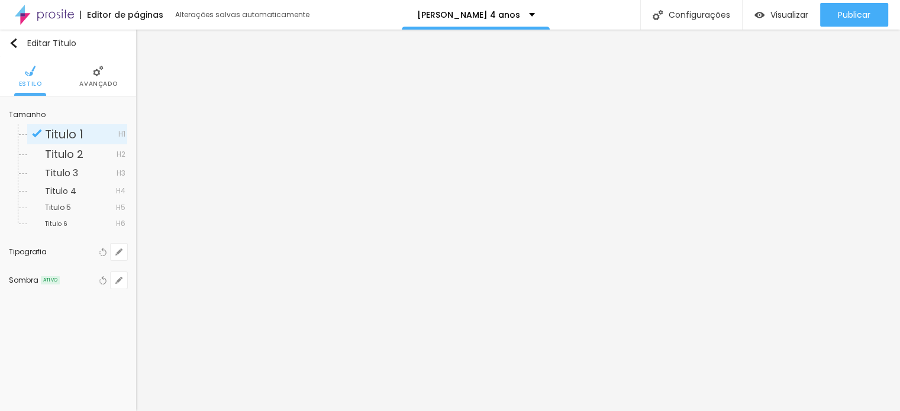
drag, startPoint x: 165, startPoint y: 334, endPoint x: 173, endPoint y: 337, distance: 8.0
click at [566, 410] on div at bounding box center [450, 411] width 900 height 0
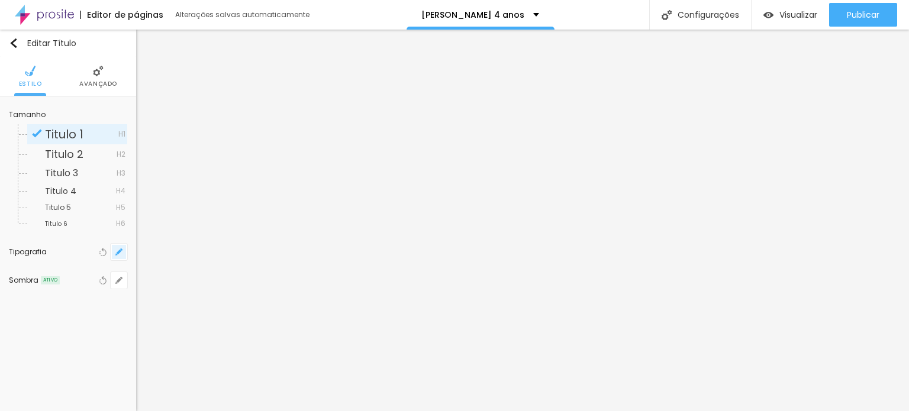
click at [118, 253] on icon "button" at bounding box center [119, 252] width 5 height 5
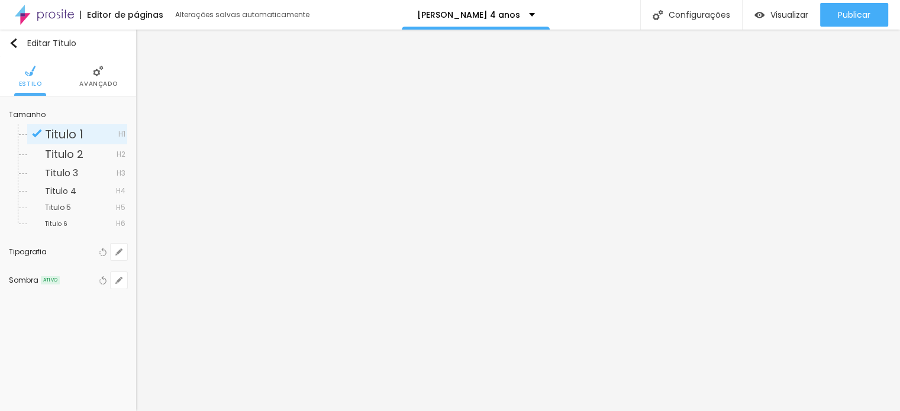
drag, startPoint x: 180, startPoint y: 333, endPoint x: 173, endPoint y: 332, distance: 7.1
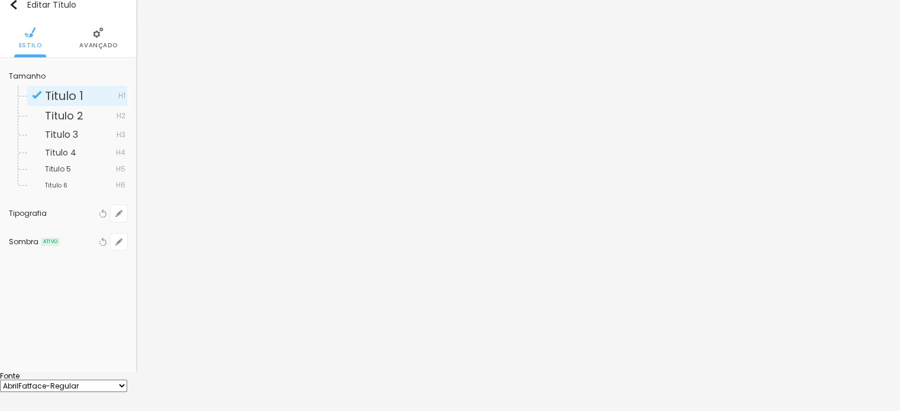
scroll to position [59, 0]
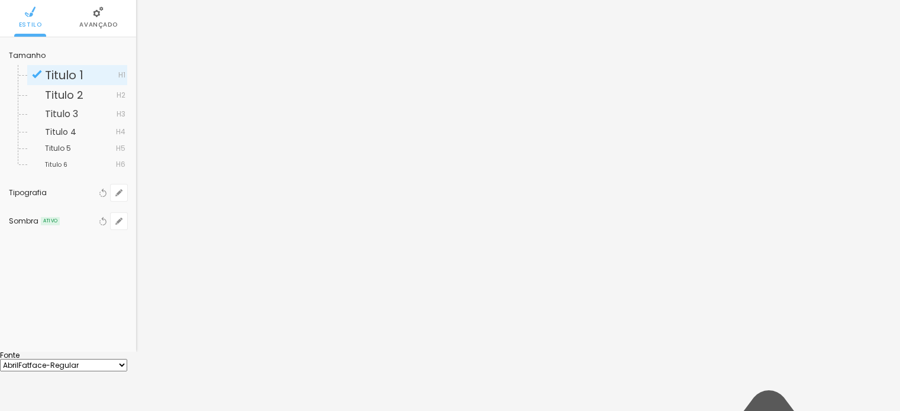
click at [768, 352] on div at bounding box center [450, 352] width 900 height 0
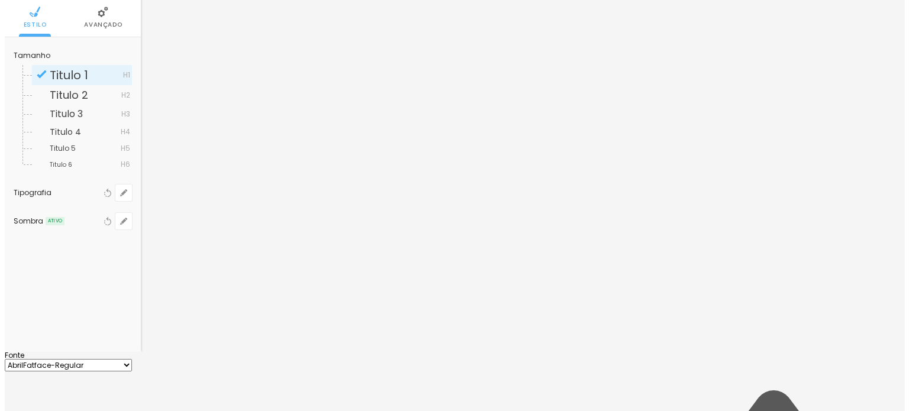
scroll to position [0, 0]
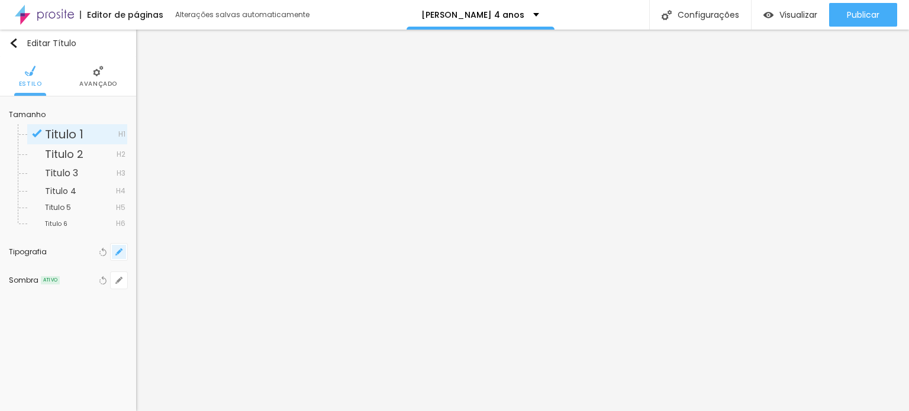
click at [122, 252] on icon "button" at bounding box center [118, 251] width 7 height 7
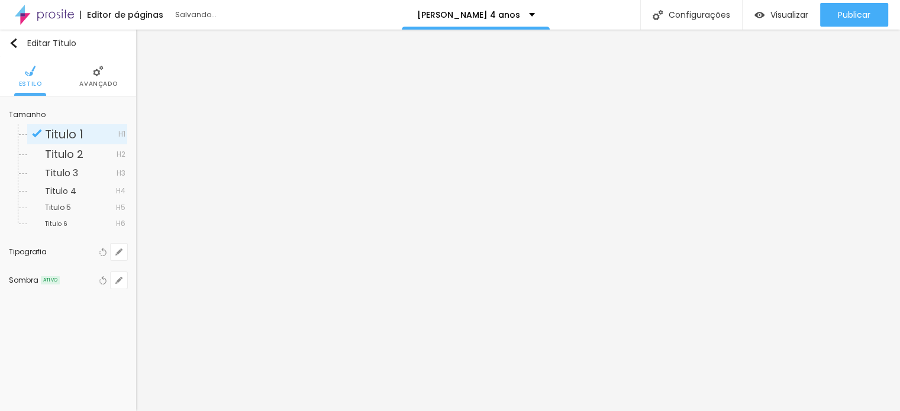
click at [795, 410] on div at bounding box center [450, 411] width 900 height 0
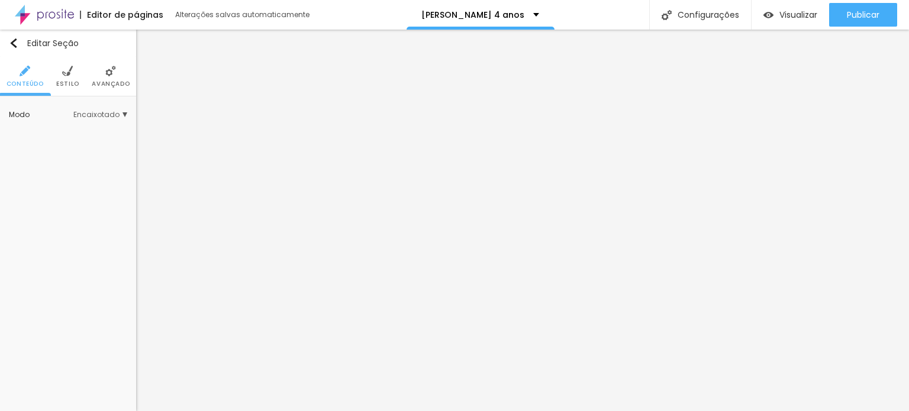
click at [104, 86] on span "Avançado" at bounding box center [111, 84] width 38 height 6
click at [112, 87] on span "Avançado" at bounding box center [111, 84] width 38 height 6
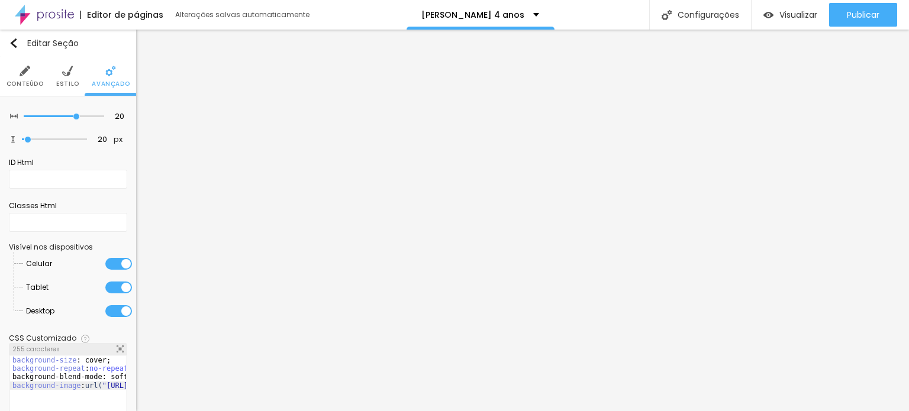
click at [65, 373] on div "background-size : cover; background-repeat : no-repeat ; background-blend-mode:…" at bounding box center [330, 397] width 641 height 83
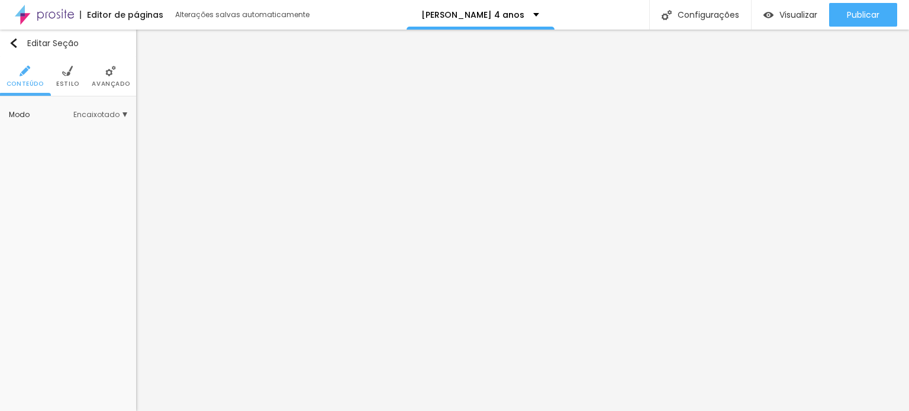
click at [69, 81] on span "Estilo" at bounding box center [67, 84] width 23 height 6
click at [66, 75] on img at bounding box center [67, 71] width 11 height 11
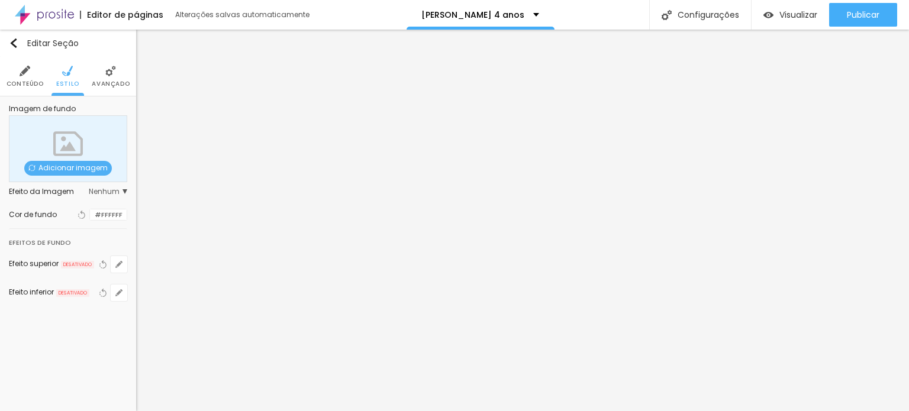
click at [76, 165] on span "Adicionar imagem" at bounding box center [68, 168] width 88 height 15
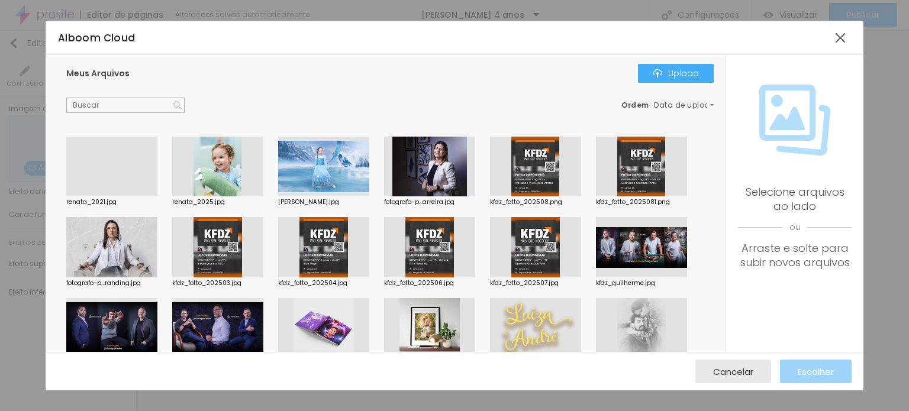
click at [106, 108] on input "text" at bounding box center [125, 105] width 118 height 15
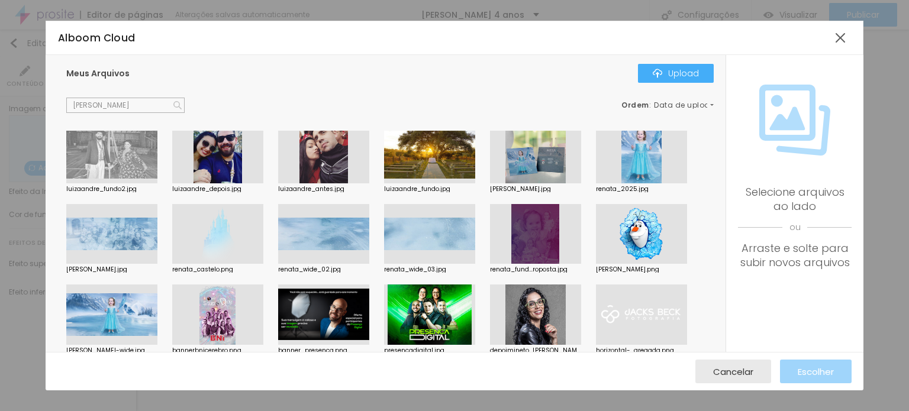
scroll to position [187, 0]
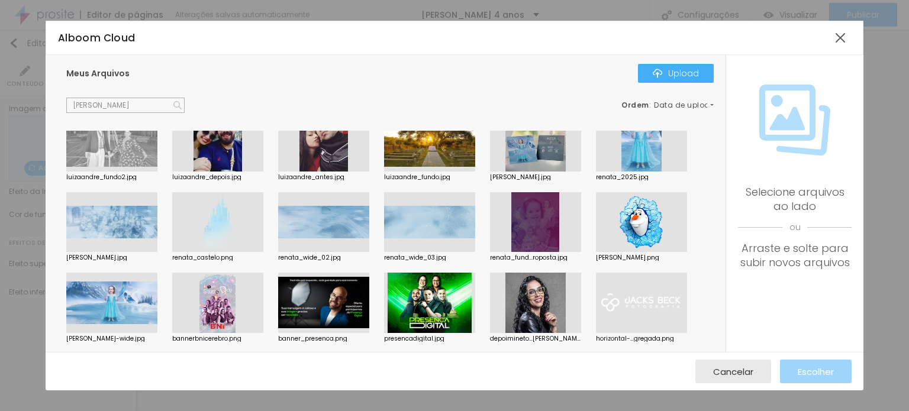
click at [319, 228] on div at bounding box center [323, 222] width 91 height 60
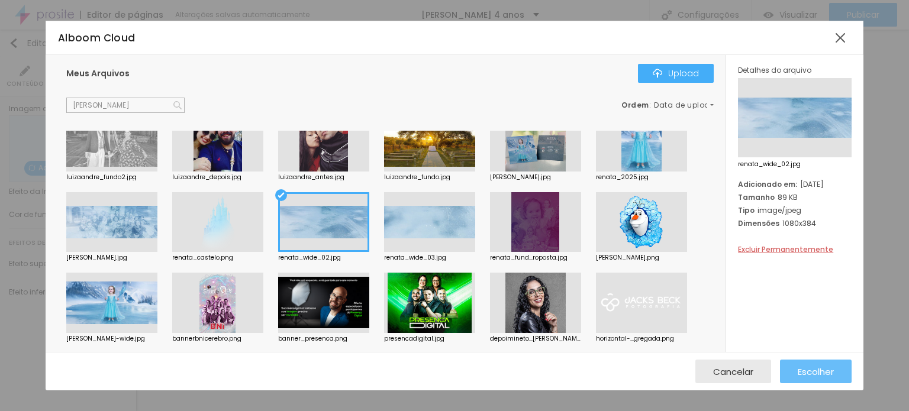
click at [806, 367] on span "Escolher" at bounding box center [815, 372] width 36 height 10
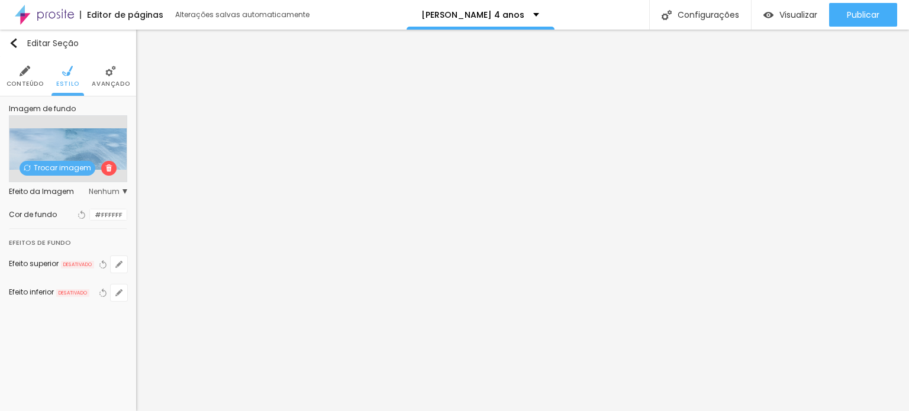
click at [105, 192] on span "Nenhum" at bounding box center [108, 191] width 38 height 7
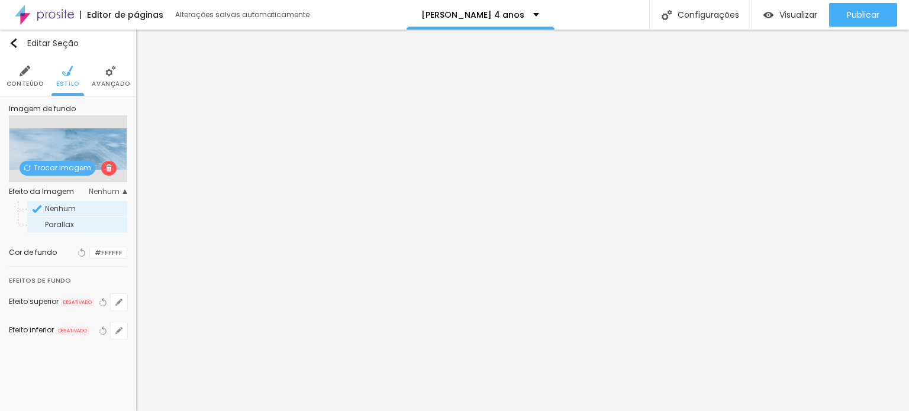
click at [90, 225] on span "Parallax" at bounding box center [85, 224] width 80 height 7
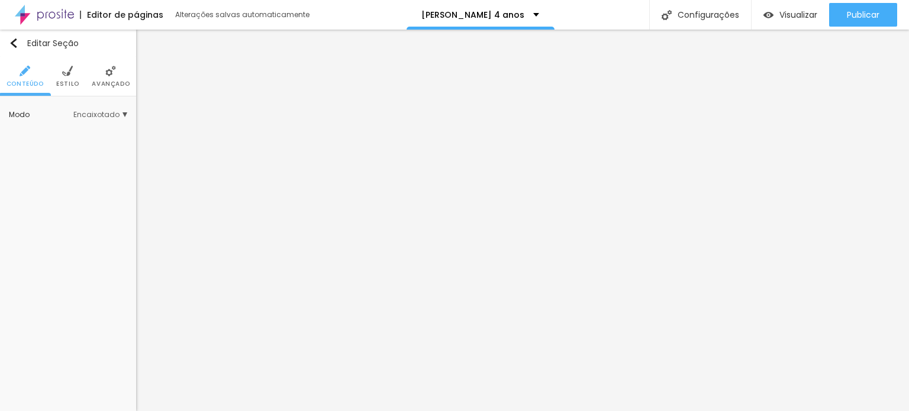
click at [66, 81] on span "Estilo" at bounding box center [67, 84] width 23 height 6
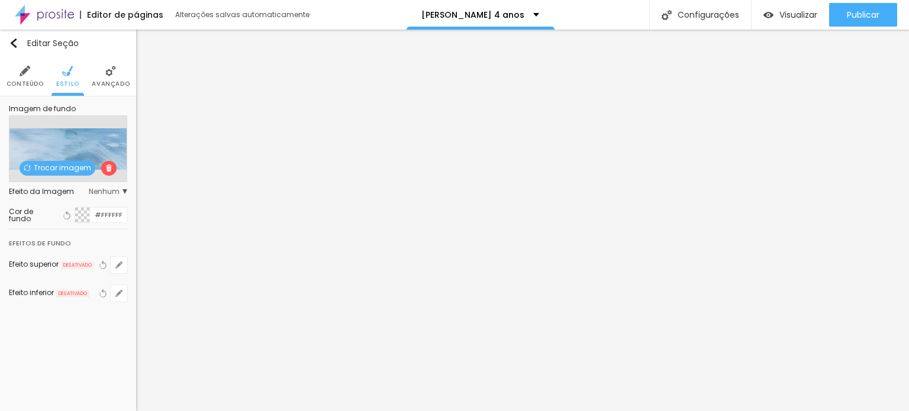
click at [115, 189] on span "Nenhum" at bounding box center [108, 191] width 38 height 7
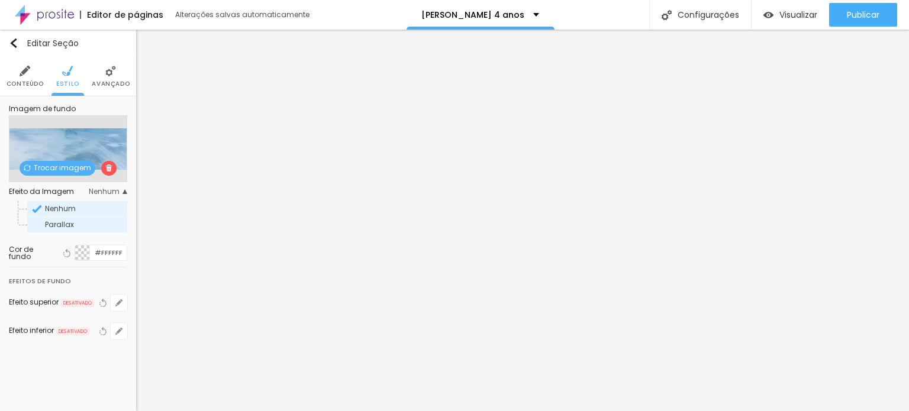
click at [111, 223] on span "Parallax" at bounding box center [85, 224] width 80 height 7
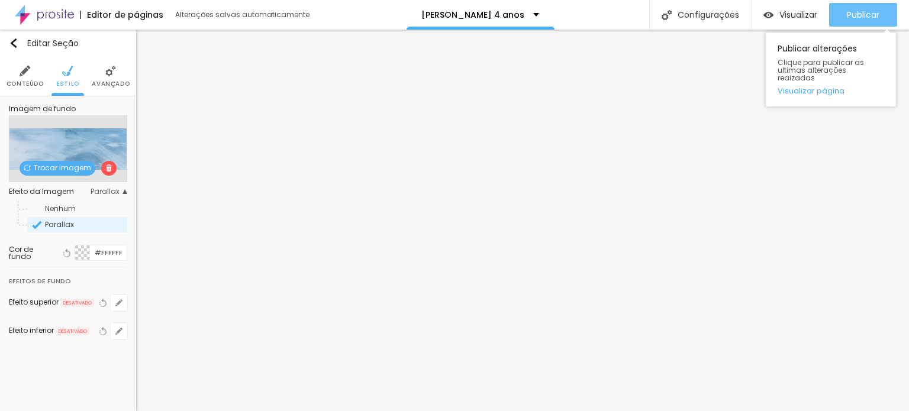
click at [847, 8] on div "Publicar" at bounding box center [862, 15] width 33 height 24
click at [861, 17] on span "Publicar" at bounding box center [862, 14] width 33 height 9
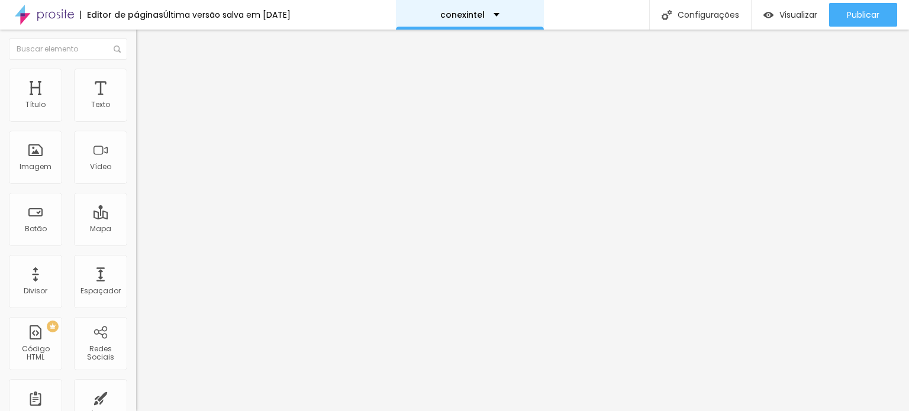
click at [480, 8] on div "conexintel" at bounding box center [470, 15] width 148 height 30
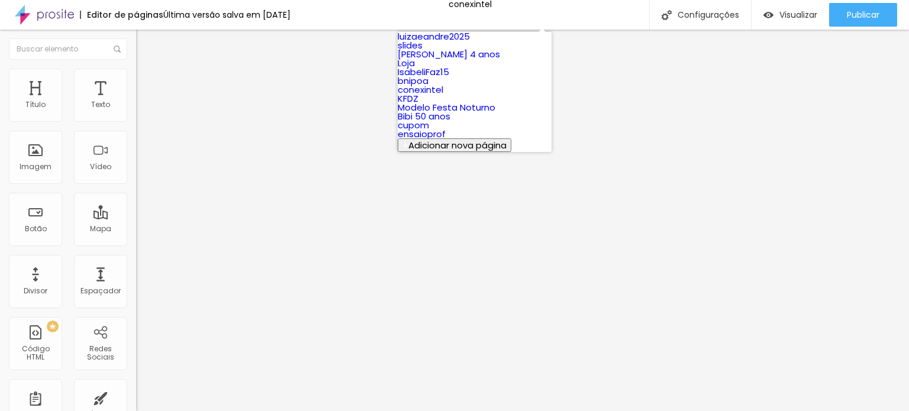
click at [422, 51] on link "slides" at bounding box center [409, 45] width 25 height 12
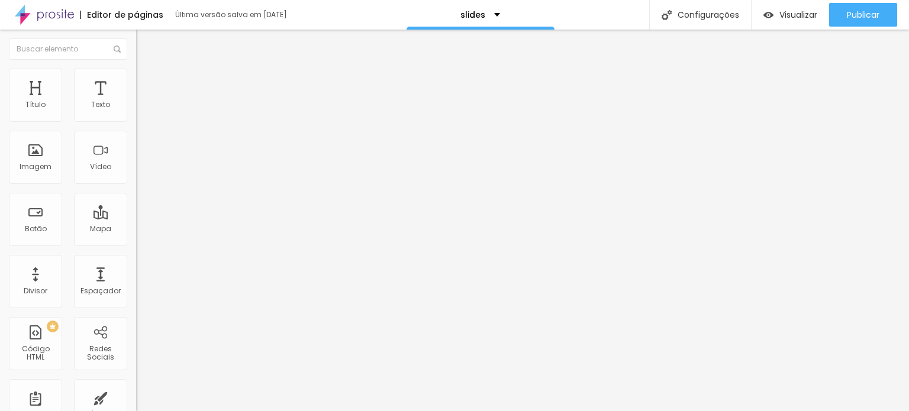
click at [147, 83] on span "Avançado" at bounding box center [166, 88] width 39 height 10
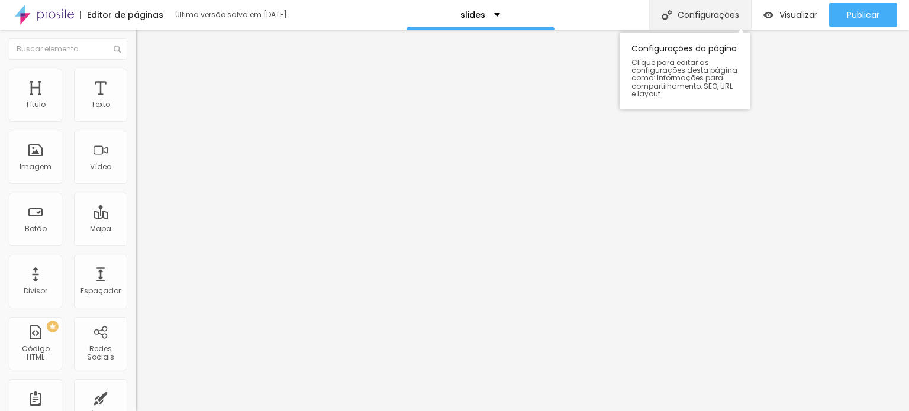
click at [685, 16] on div "Configurações" at bounding box center [700, 15] width 102 height 30
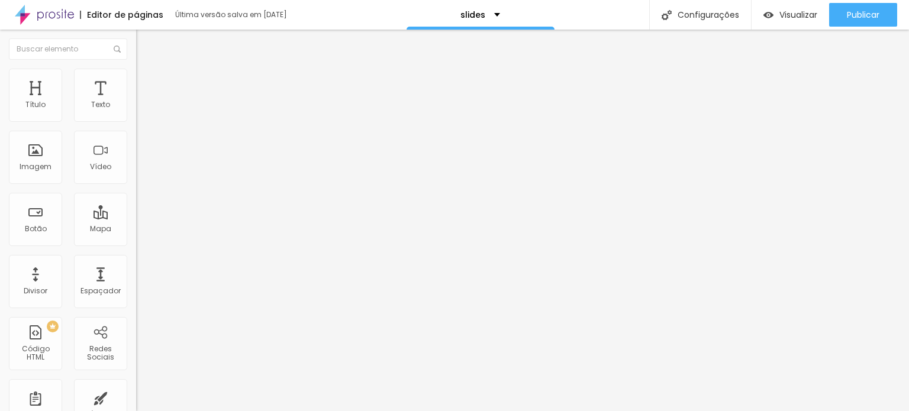
click at [466, 13] on p "slides" at bounding box center [472, 15] width 25 height 8
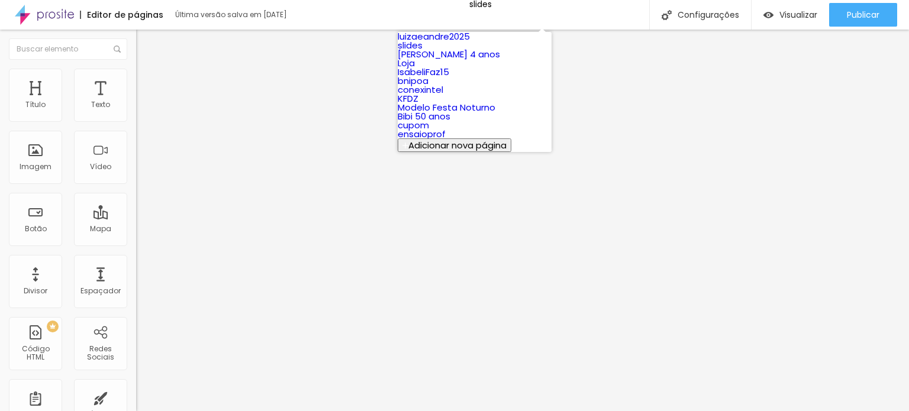
click at [415, 69] on link "Loja" at bounding box center [405, 63] width 17 height 12
